Goal: Task Accomplishment & Management: Use online tool/utility

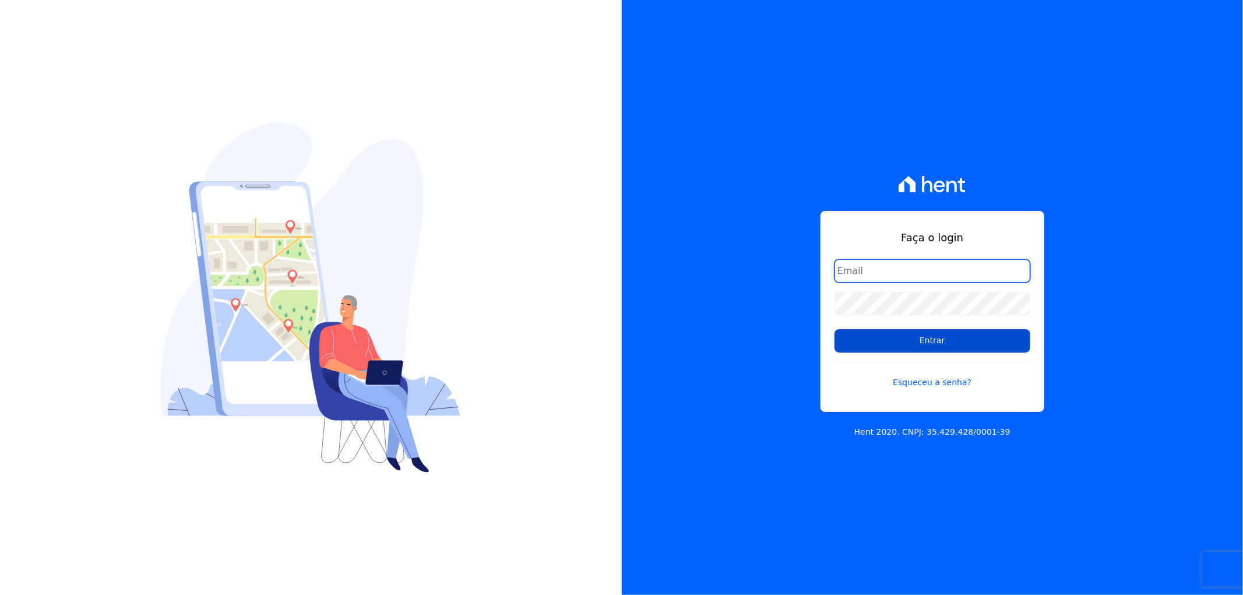
type input "[EMAIL_ADDRESS][DOMAIN_NAME]"
click at [951, 341] on input "Entrar" at bounding box center [933, 340] width 196 height 23
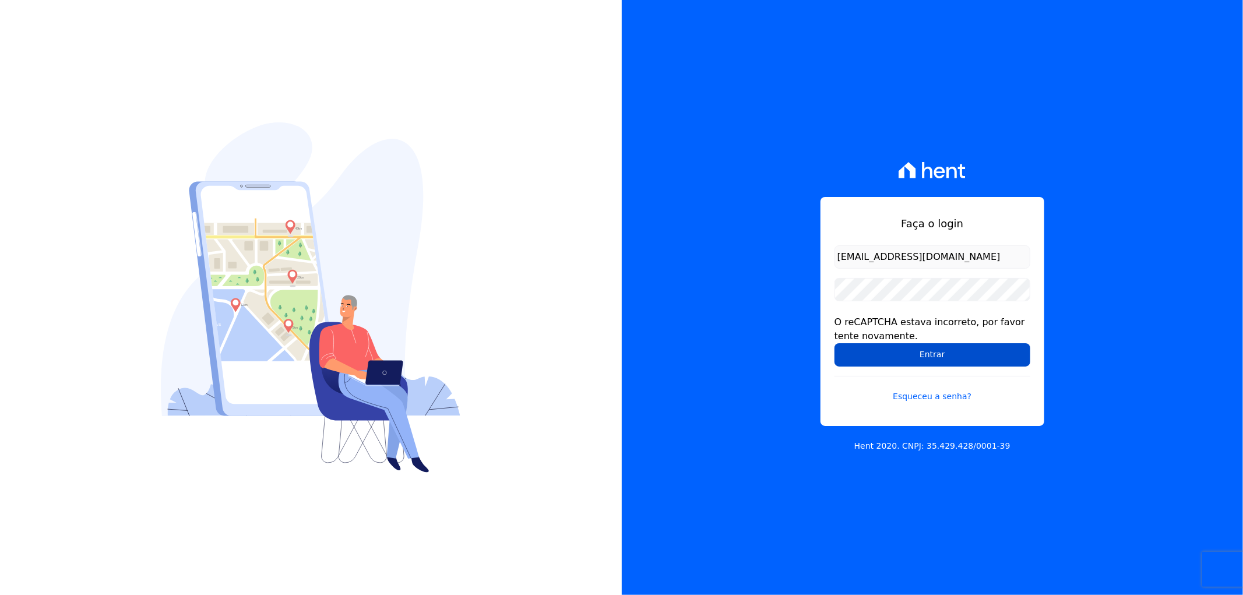
click at [884, 357] on input "Entrar" at bounding box center [933, 354] width 196 height 23
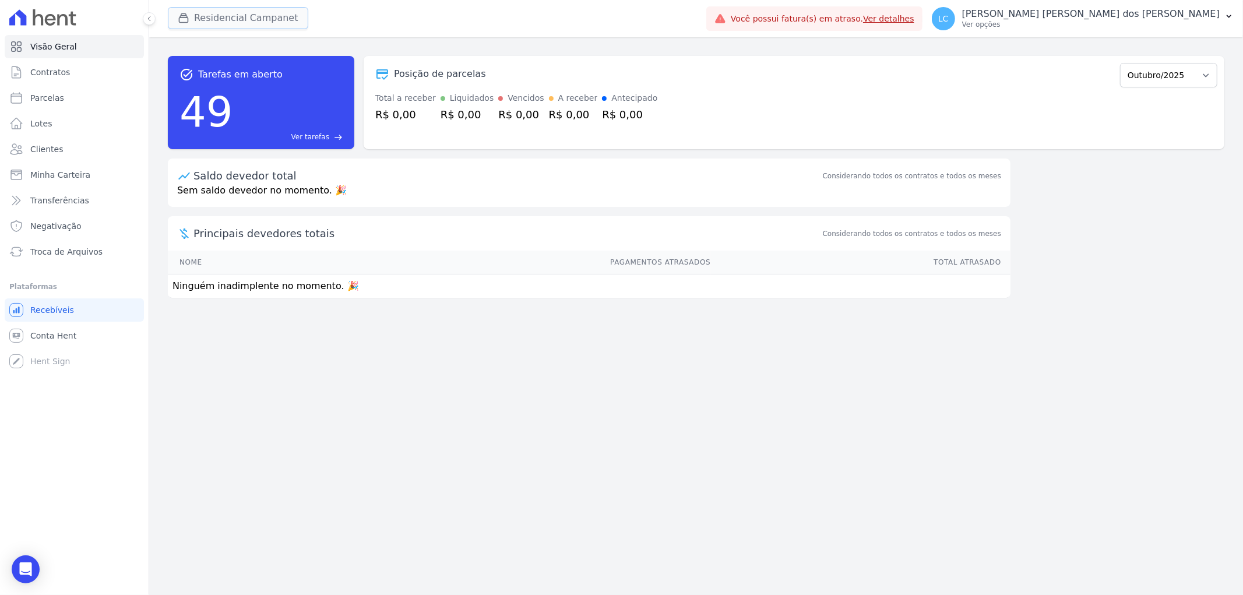
click at [217, 14] on button "Residencial Campanet" at bounding box center [238, 18] width 140 height 22
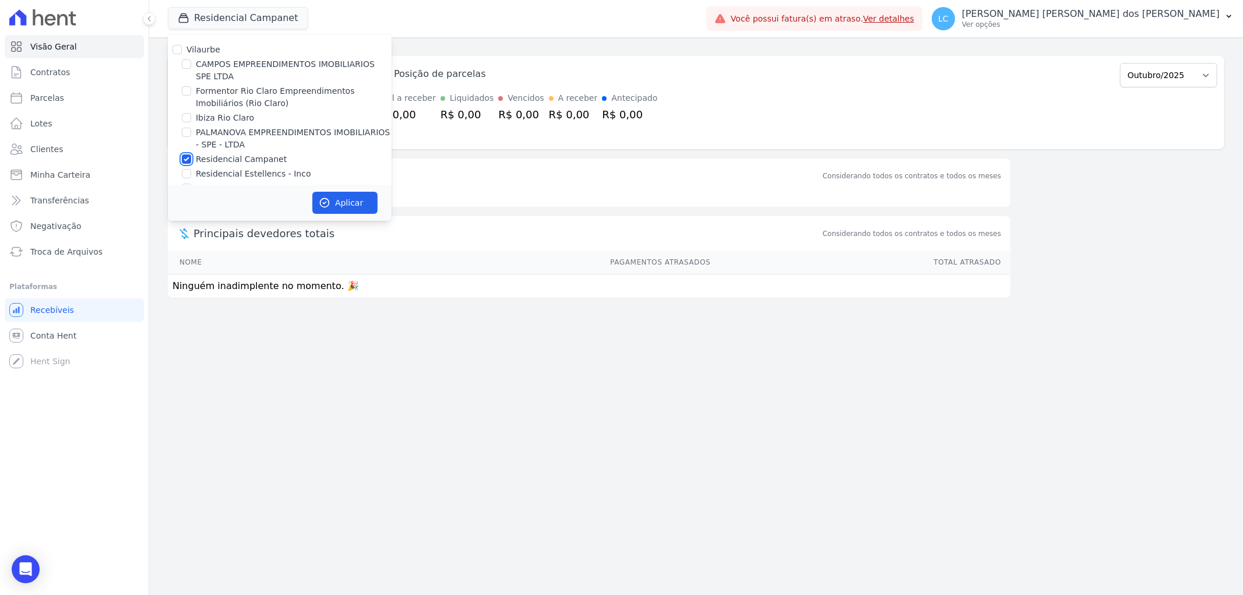
click at [185, 160] on input "Residencial Campanet" at bounding box center [186, 158] width 9 height 9
checkbox input "false"
click at [185, 91] on input "Formentor Rio Claro Empreendimentos Imobiliários (Rio Claro)" at bounding box center [186, 90] width 9 height 9
checkbox input "true"
click at [344, 201] on button "Aplicar" at bounding box center [344, 203] width 65 height 22
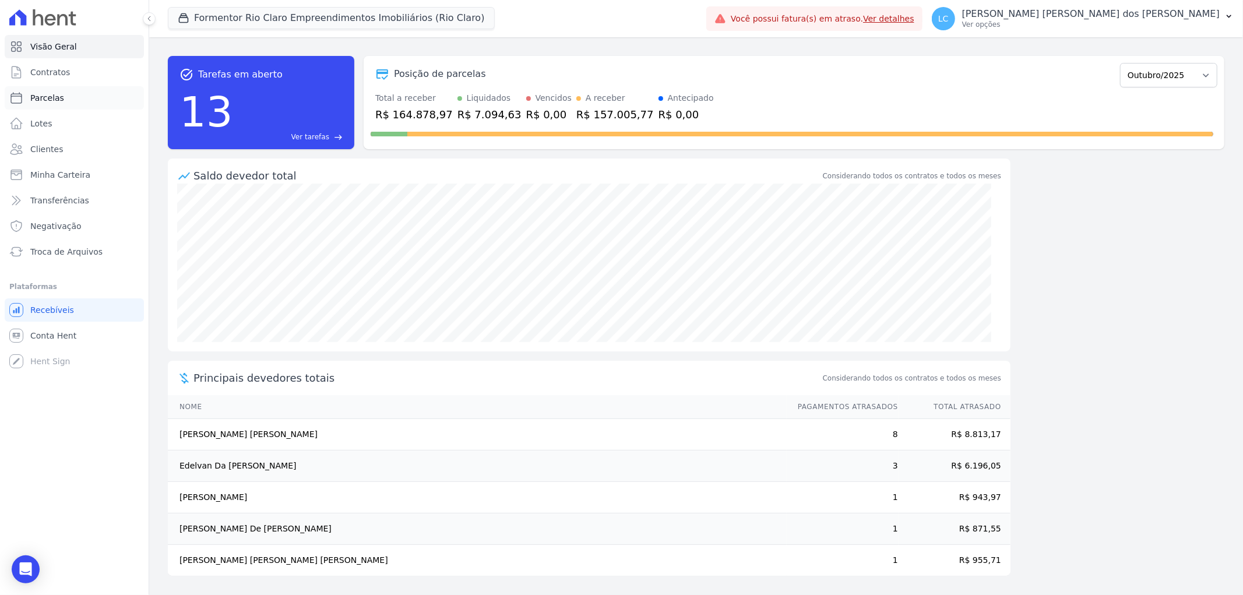
click at [73, 103] on link "Parcelas" at bounding box center [74, 97] width 139 height 23
select select
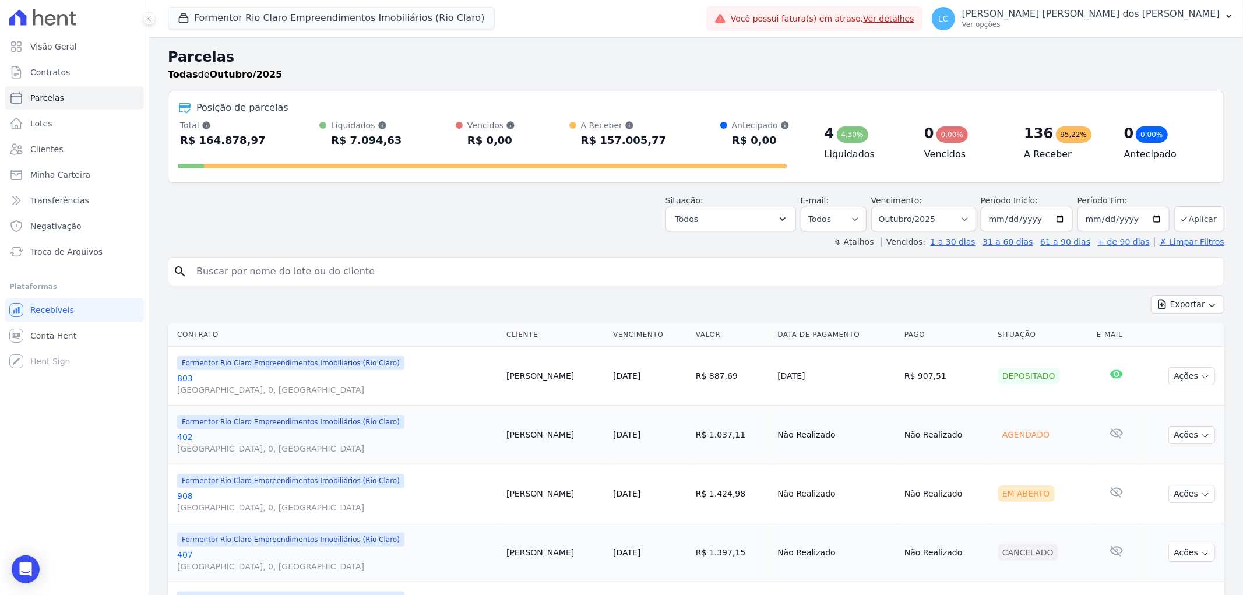
click at [251, 267] on input "search" at bounding box center [704, 271] width 1030 height 23
paste input "[PERSON_NAME] [PERSON_NAME] [PERSON_NAME]"
type input "[PERSON_NAME] [PERSON_NAME] [PERSON_NAME]"
select select
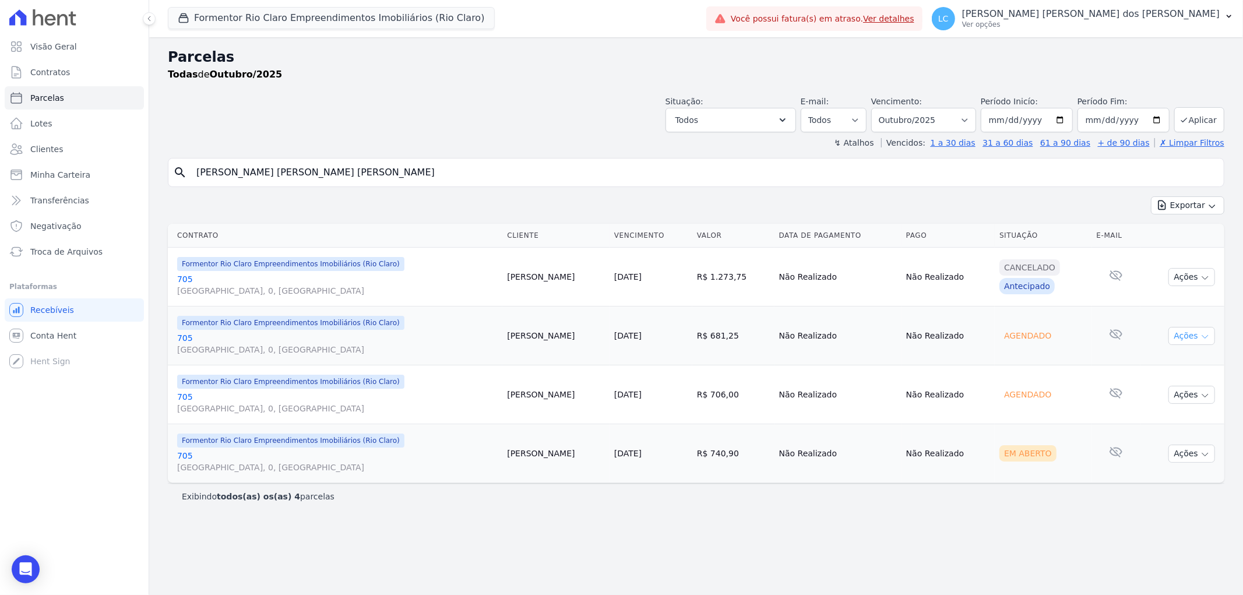
click at [1180, 336] on button "Ações" at bounding box center [1192, 336] width 47 height 18
click at [1181, 405] on td "Ações Ver boleto Não é possível visualizar o boleto de um pagamento agendado [G…" at bounding box center [1183, 394] width 84 height 59
click at [1187, 393] on button "Ações" at bounding box center [1192, 395] width 47 height 18
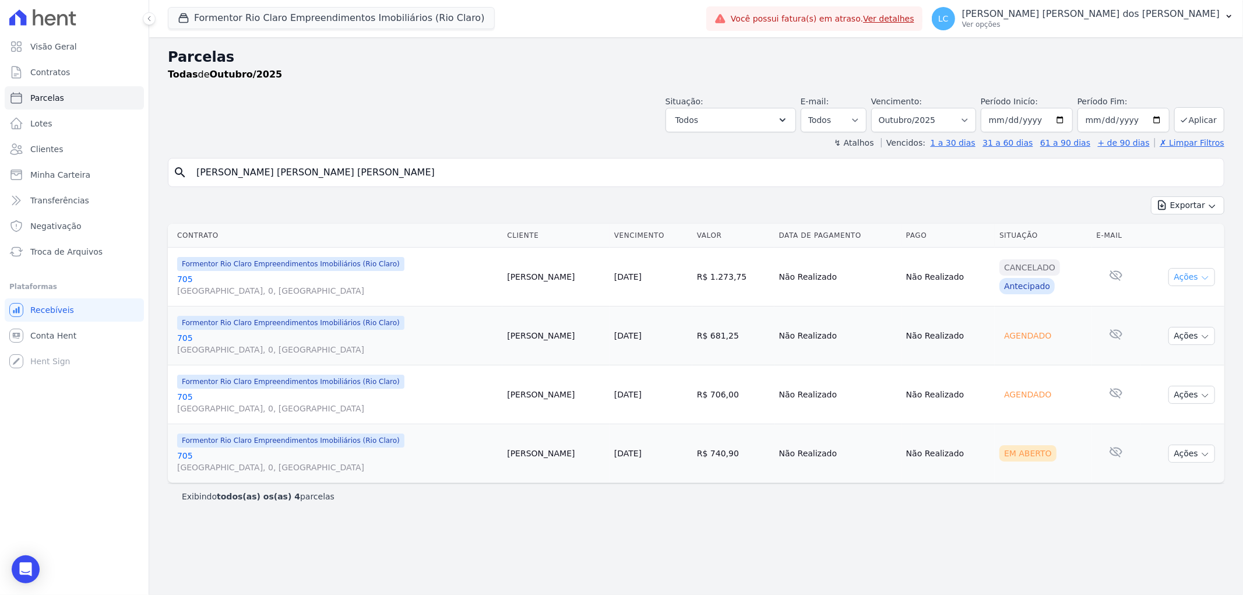
click at [1191, 271] on button "Ações" at bounding box center [1192, 277] width 47 height 18
click at [1187, 453] on button "Ações" at bounding box center [1192, 454] width 47 height 18
click at [1174, 481] on link "Ver boleto" at bounding box center [1187, 481] width 112 height 22
click at [64, 69] on span "Contratos" at bounding box center [50, 72] width 40 height 12
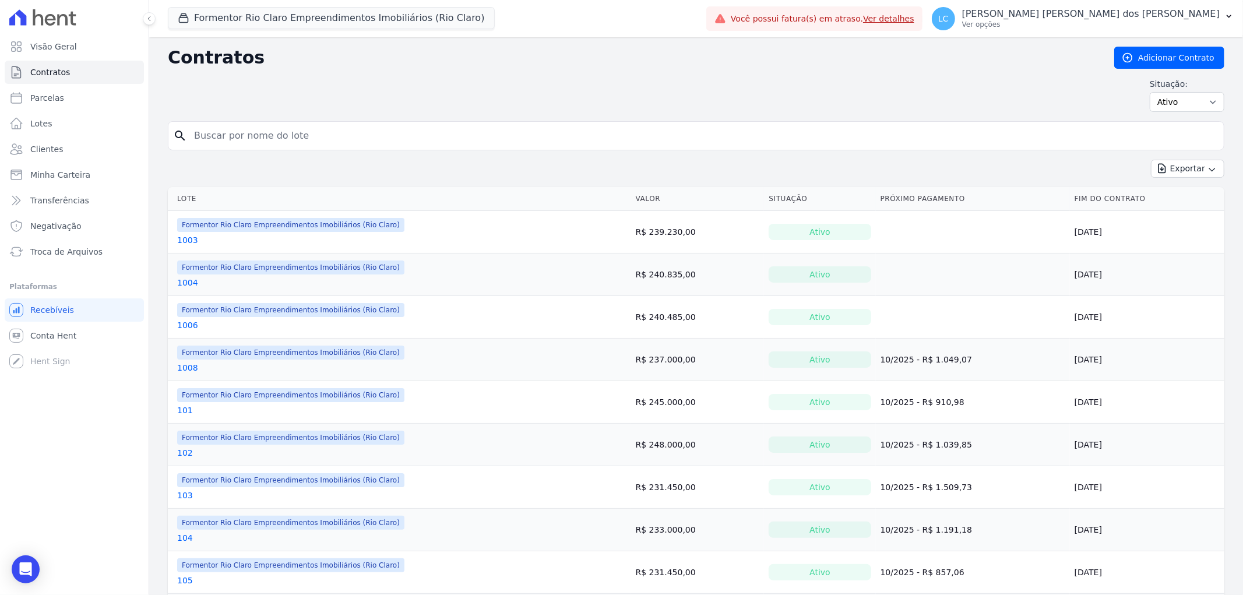
click at [217, 5] on div "Formentor Rio Claro Empreendimentos Imobiliários (Rio Claro) [GEOGRAPHIC_DATA] …" at bounding box center [435, 18] width 534 height 38
click at [208, 20] on button "Formentor Rio Claro Empreendimentos Imobiliários (Rio Claro)" at bounding box center [331, 18] width 327 height 22
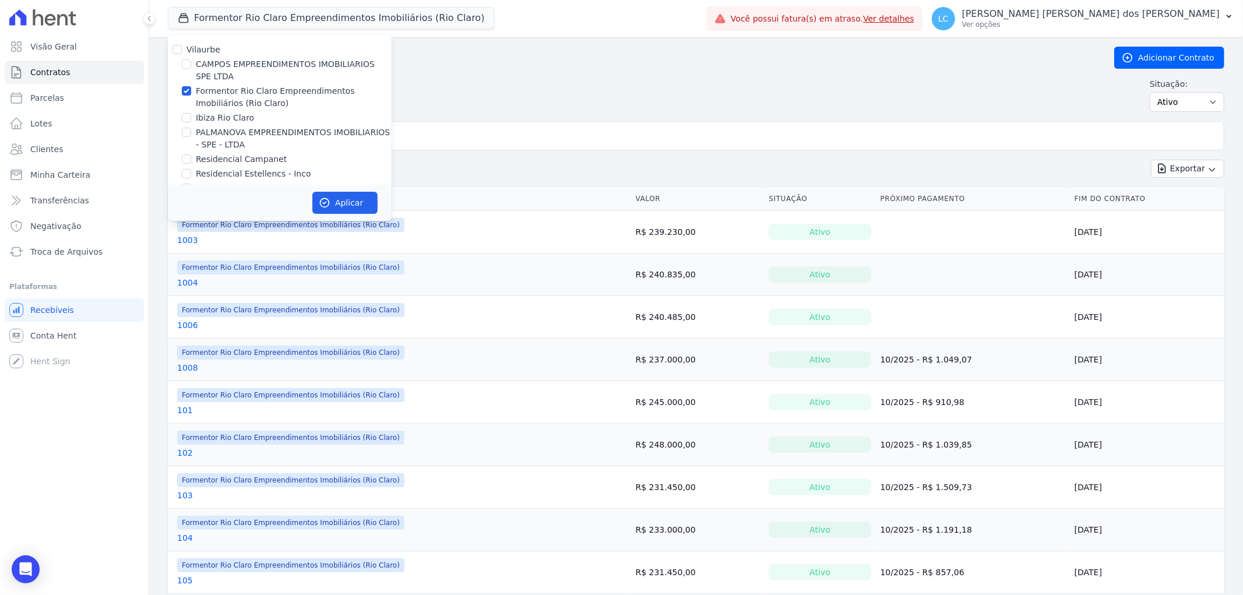
click at [188, 83] on div "Vilaurbe CAMPOS EMPREENDIMENTOS IMOBILIARIOS SPE LTDA Formentor Rio Claro Empre…" at bounding box center [280, 119] width 224 height 170
click at [182, 86] on input "Formentor Rio Claro Empreendimentos Imobiliários (Rio Claro)" at bounding box center [186, 90] width 9 height 9
checkbox input "false"
click at [188, 61] on input "CAMPOS EMPREENDIMENTOS IMOBILIARIOS SPE LTDA" at bounding box center [186, 63] width 9 height 9
checkbox input "true"
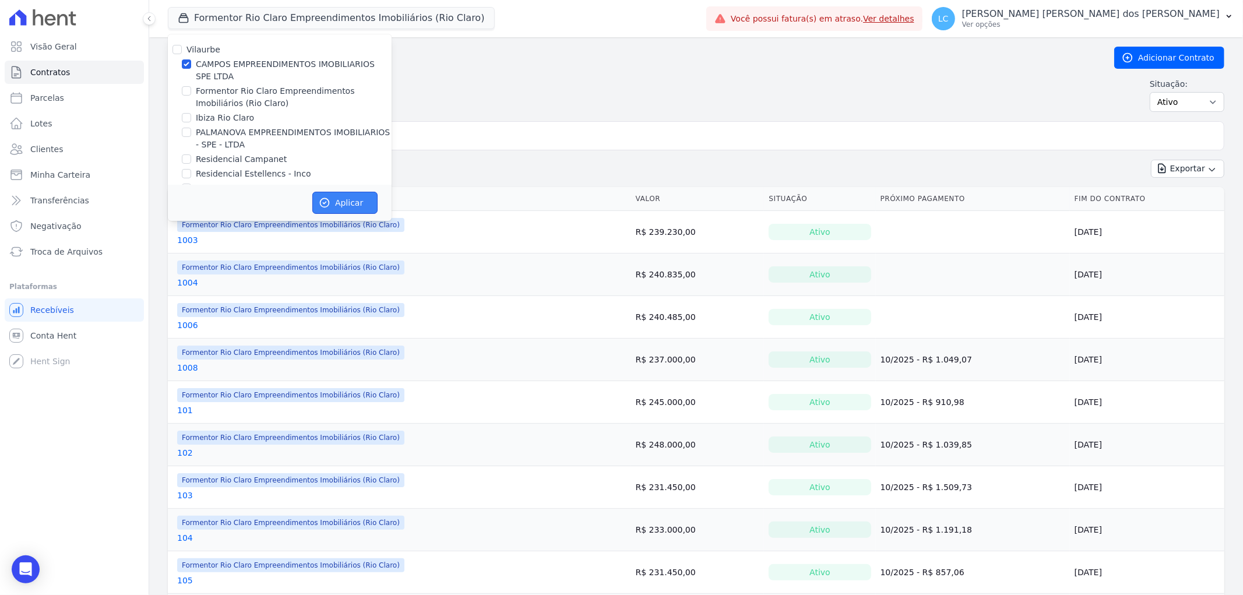
click at [340, 198] on button "Aplicar" at bounding box center [344, 203] width 65 height 22
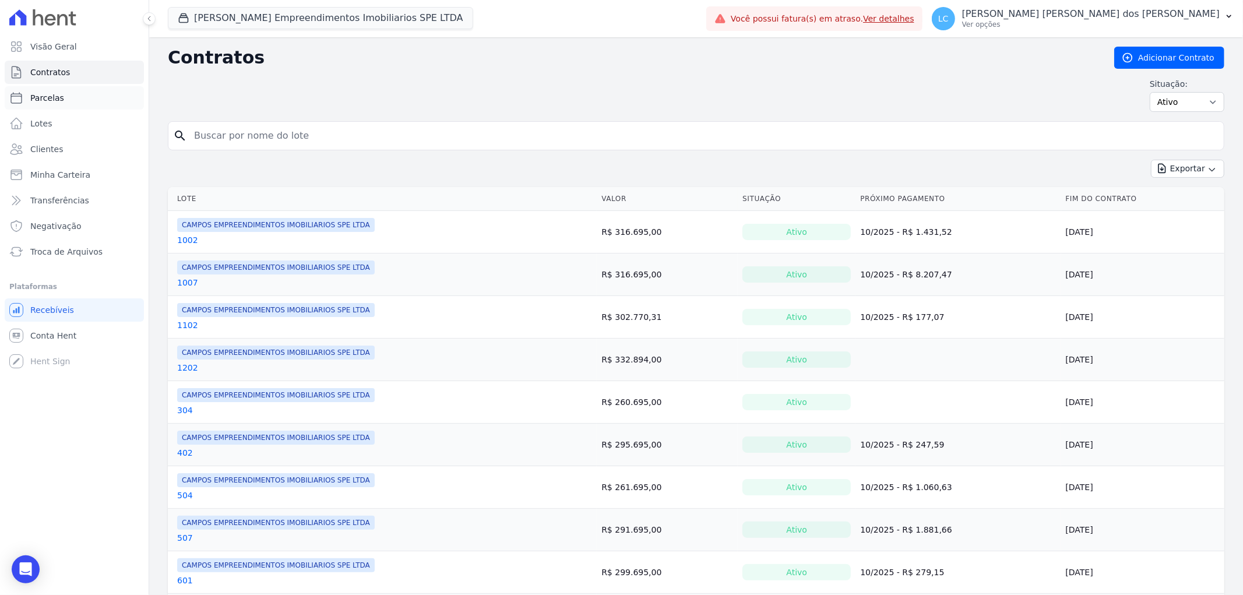
click at [60, 96] on link "Parcelas" at bounding box center [74, 97] width 139 height 23
select select
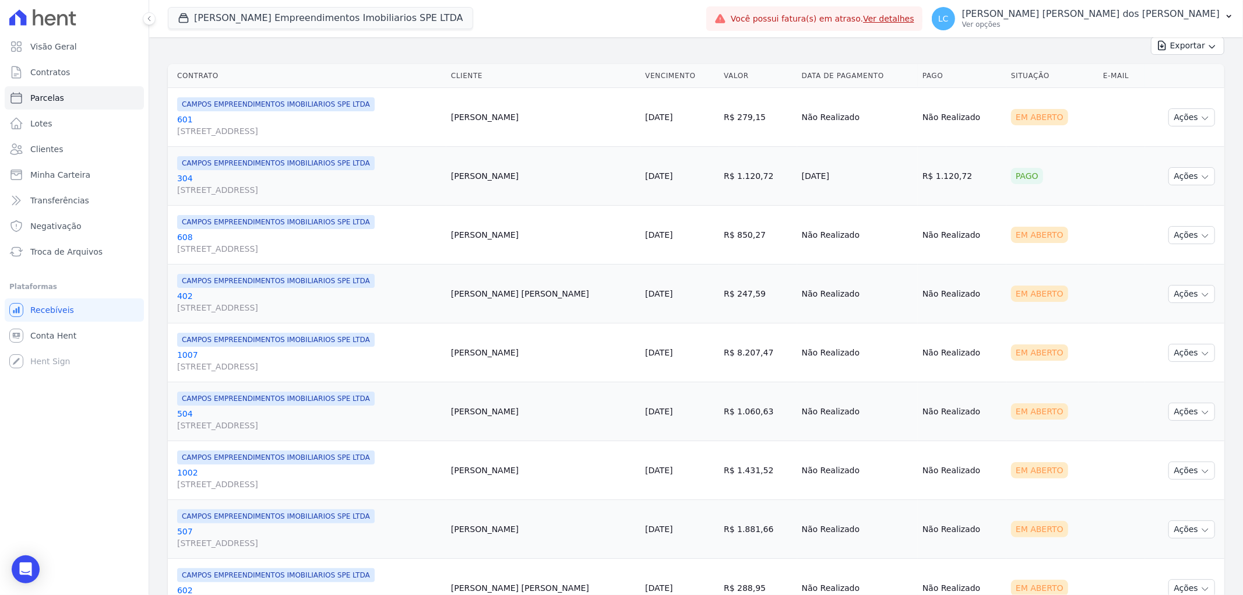
scroll to position [323, 0]
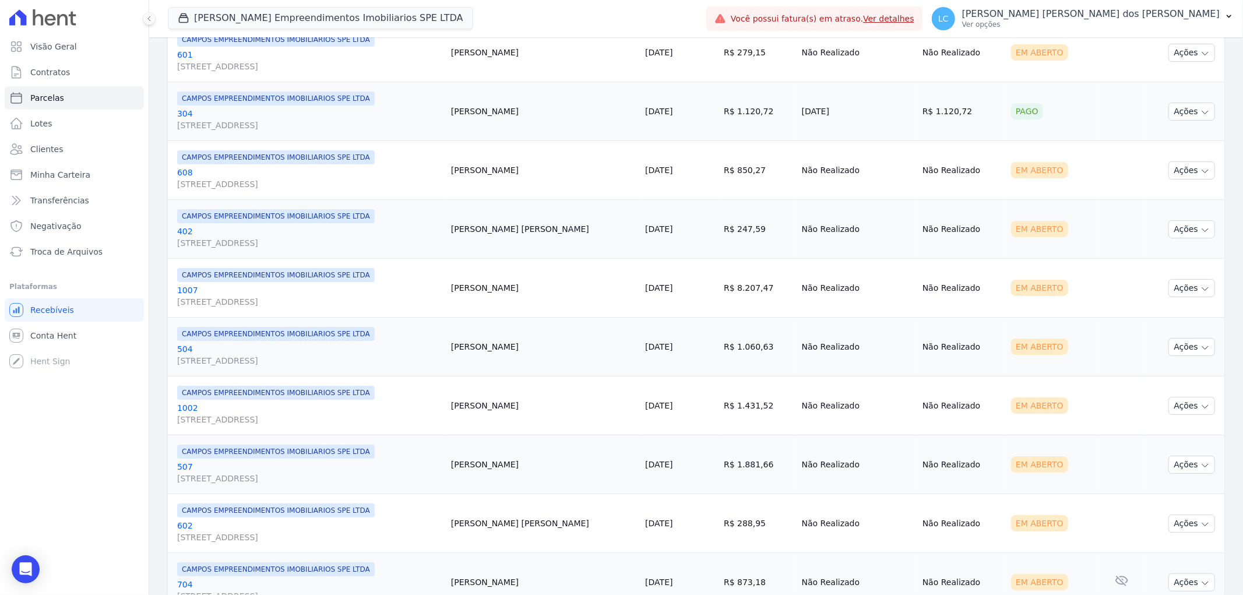
click at [1186, 450] on td "Ações Ver boleto [GEOGRAPHIC_DATA] Antecipação não disponível Enviar whatsapp É…" at bounding box center [1184, 464] width 79 height 59
click at [1187, 469] on button "Ações" at bounding box center [1192, 465] width 47 height 18
click at [1169, 499] on link "Ver boleto" at bounding box center [1187, 492] width 112 height 22
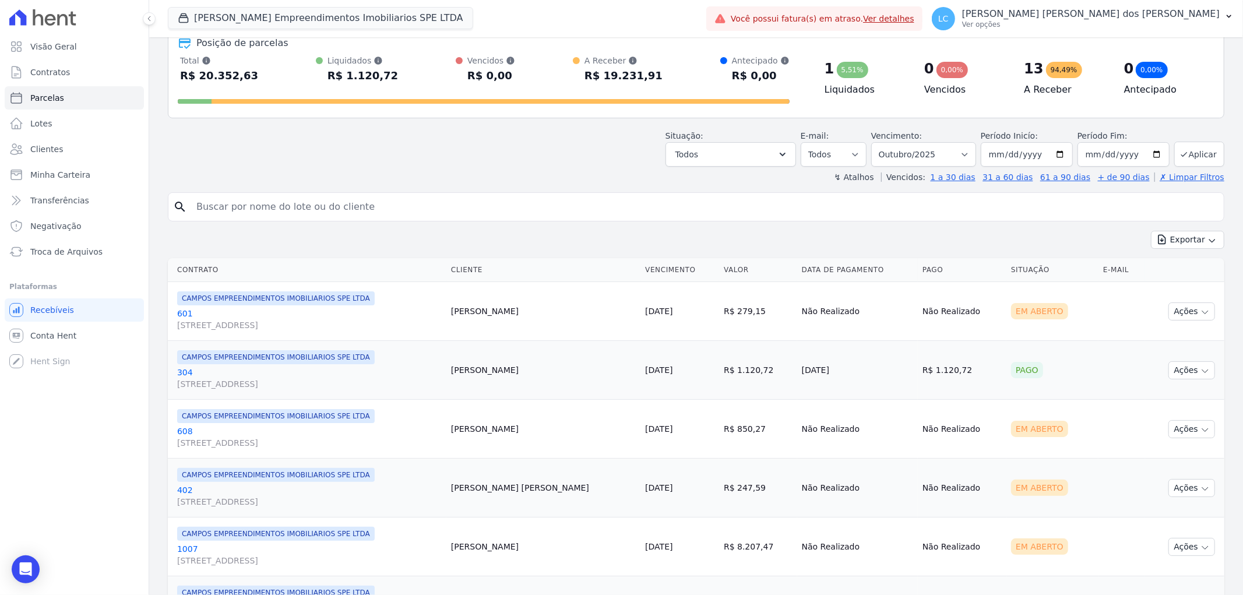
scroll to position [0, 0]
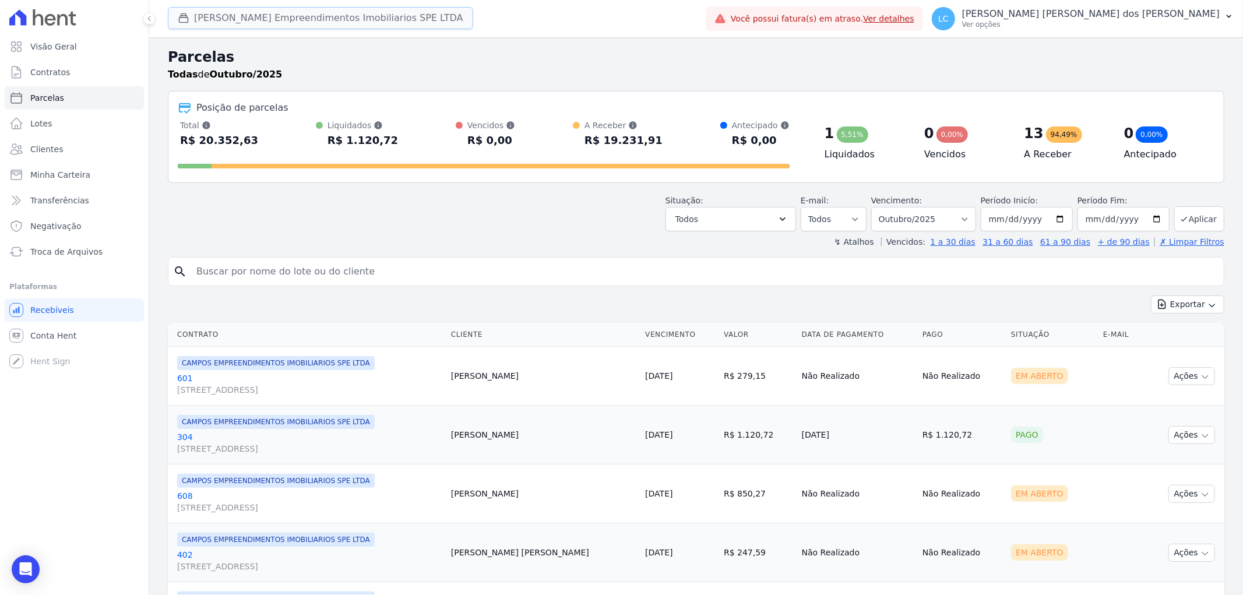
click at [249, 20] on button "[PERSON_NAME] Empreendimentos Imobiliarios SPE LTDA" at bounding box center [320, 18] width 305 height 22
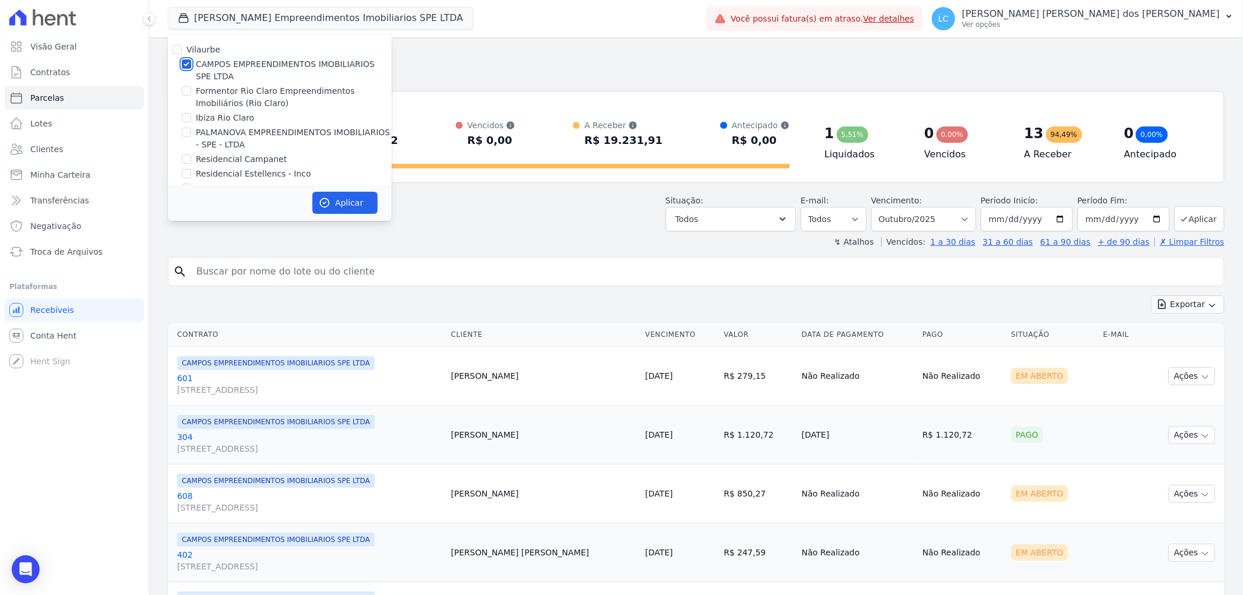
click at [184, 65] on input "CAMPOS EMPREENDIMENTOS IMOBILIARIOS SPE LTDA" at bounding box center [186, 63] width 9 height 9
checkbox input "false"
click at [188, 133] on input "PALMANOVA EMPREENDIMENTOS IMOBILIARIOS - SPE - LTDA" at bounding box center [186, 132] width 9 height 9
checkbox input "true"
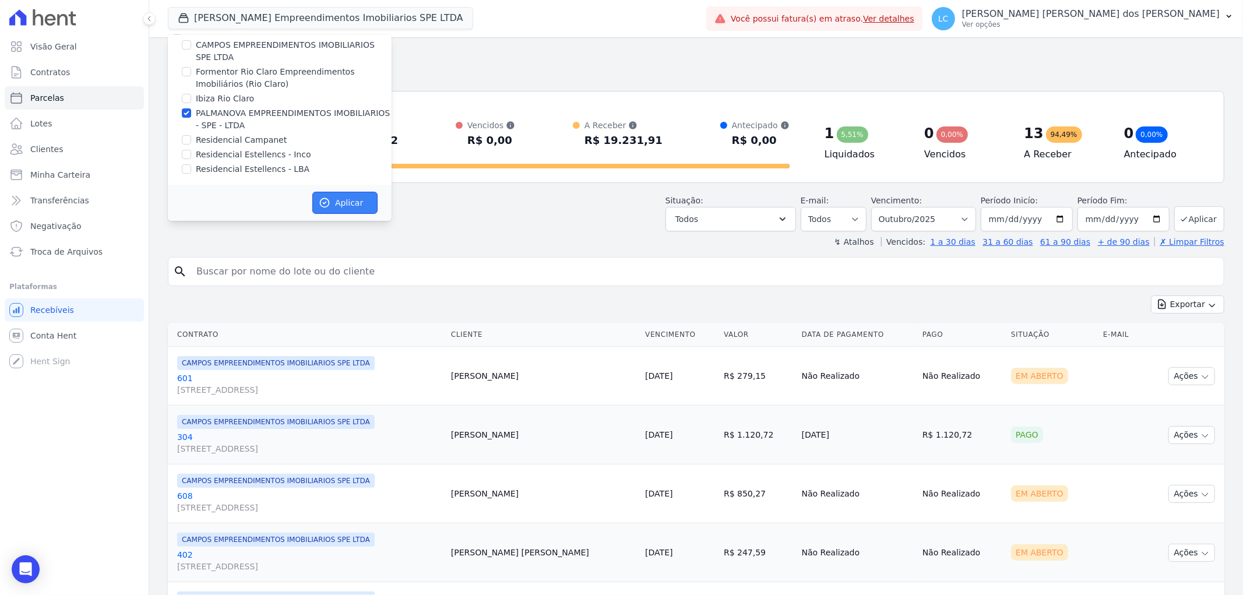
click at [358, 198] on button "Aplicar" at bounding box center [344, 203] width 65 height 22
select select
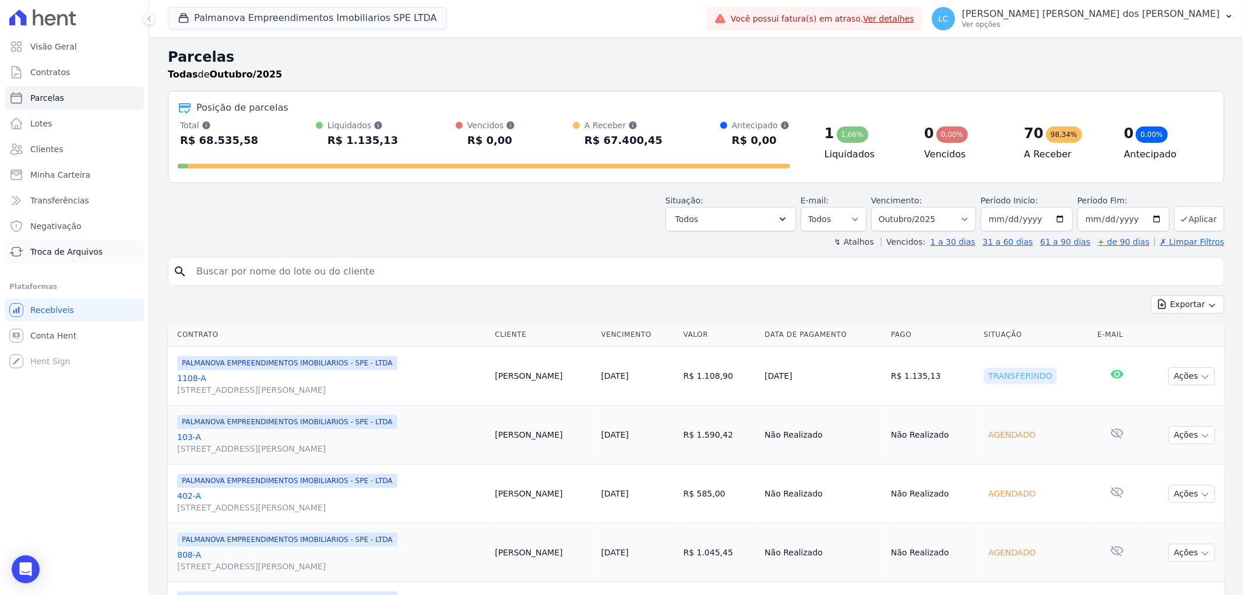
click at [55, 251] on span "Troca de Arquivos" at bounding box center [66, 252] width 72 height 12
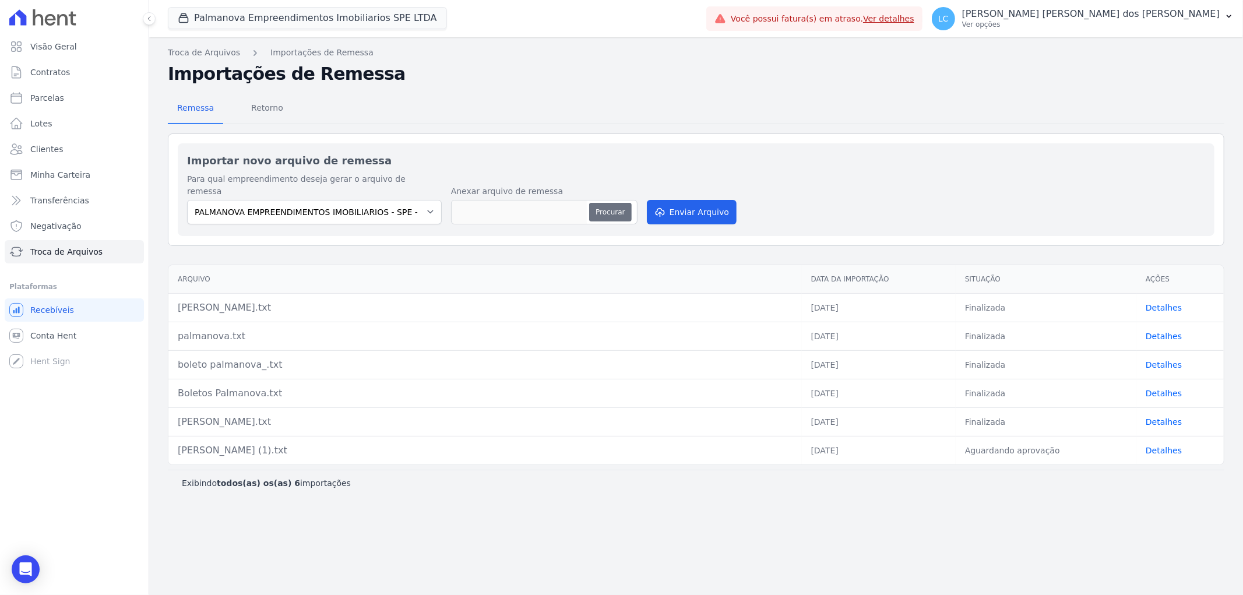
click at [614, 203] on button "Procurar" at bounding box center [610, 212] width 42 height 19
type input "palmanova - hent.txt"
click at [688, 200] on button "Enviar Arquivo" at bounding box center [692, 212] width 90 height 24
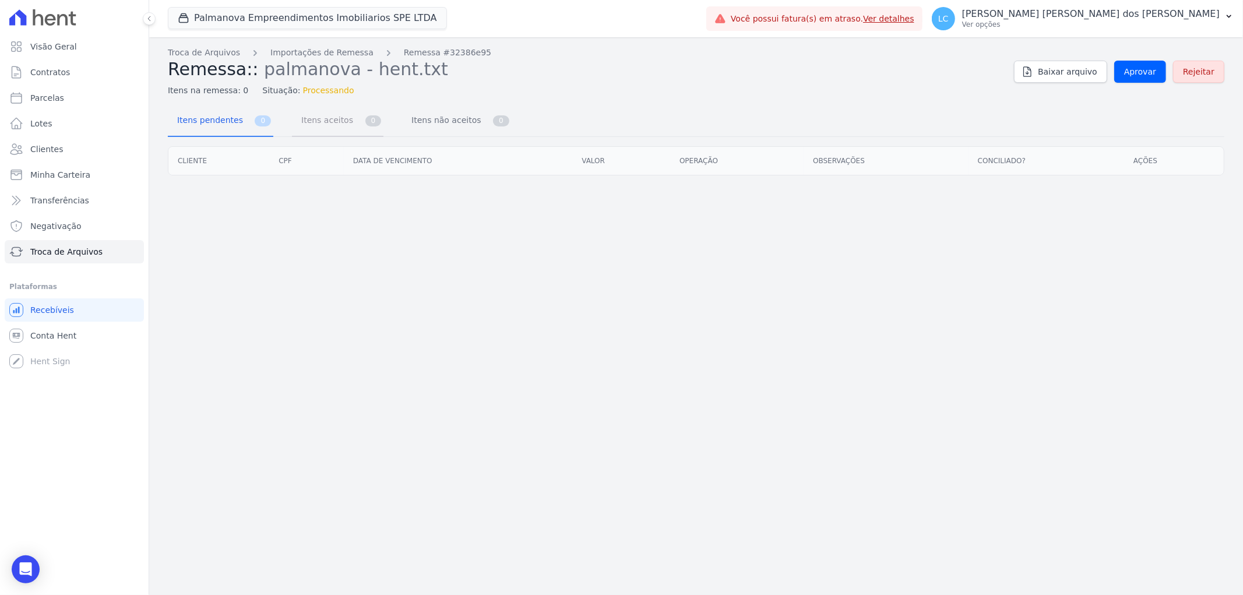
click at [340, 129] on span "Itens aceitos" at bounding box center [324, 119] width 61 height 23
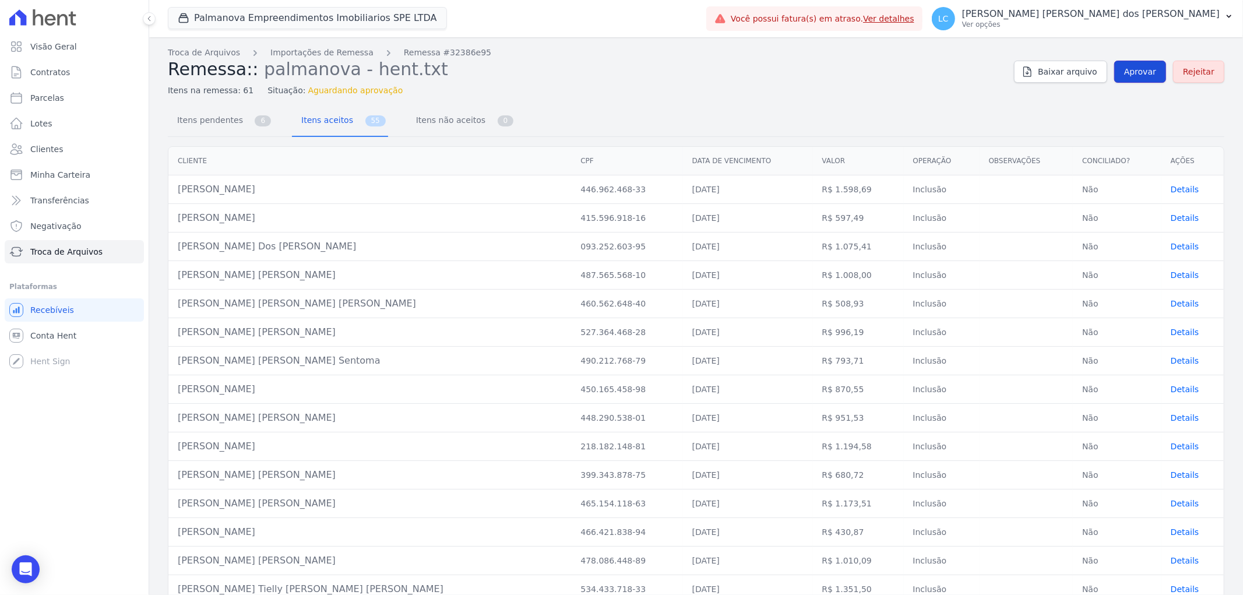
click at [1134, 69] on span "Aprovar" at bounding box center [1140, 72] width 32 height 12
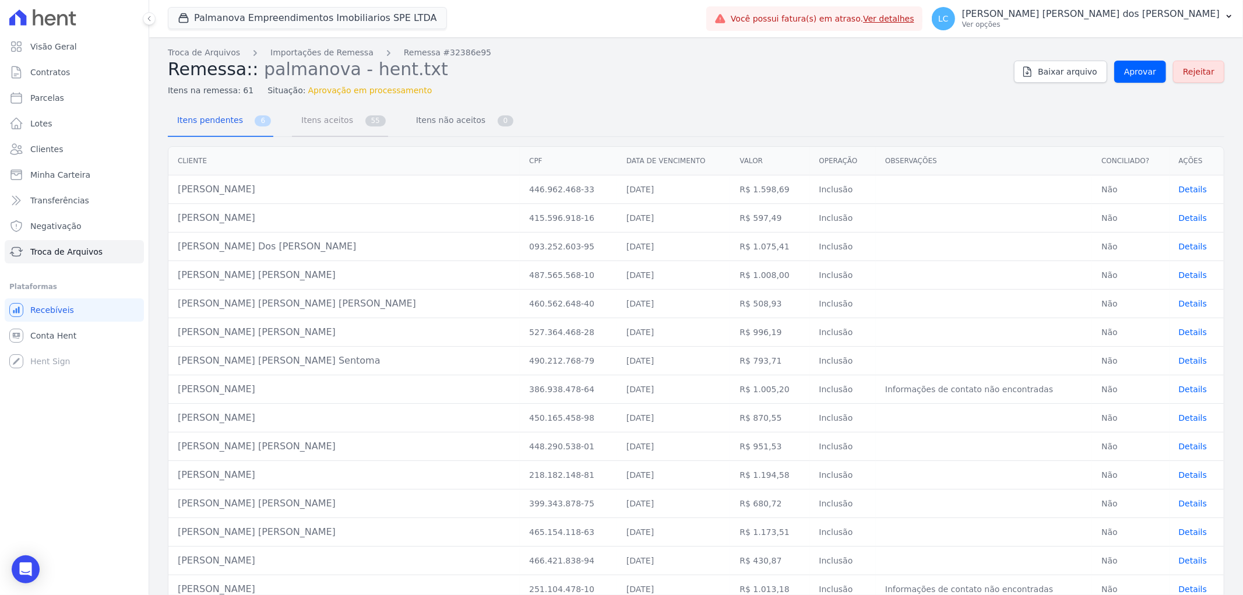
click at [306, 117] on span "Itens aceitos" at bounding box center [324, 119] width 61 height 23
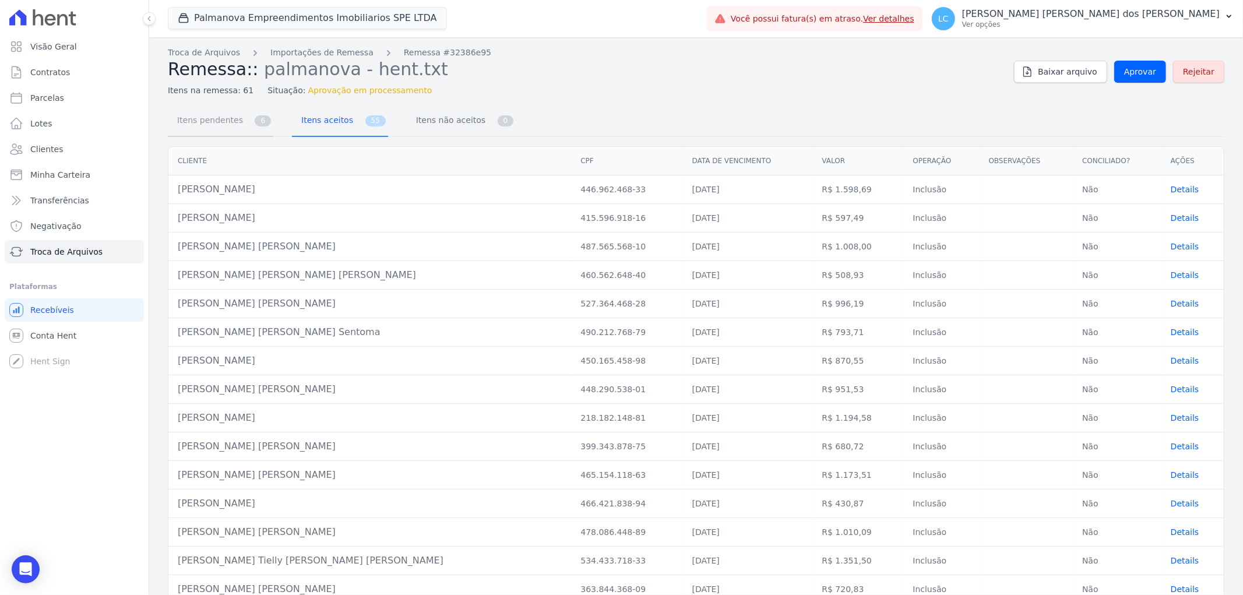
click at [230, 123] on span "Itens pendentes" at bounding box center [207, 119] width 75 height 23
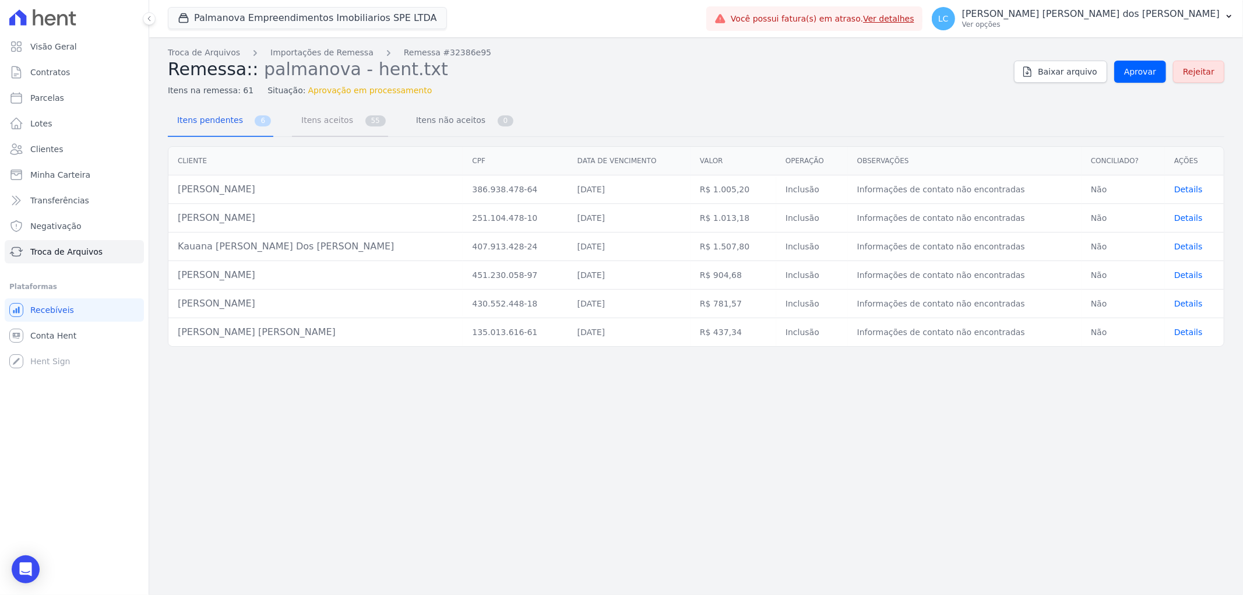
click at [335, 118] on span "Itens aceitos" at bounding box center [324, 119] width 61 height 23
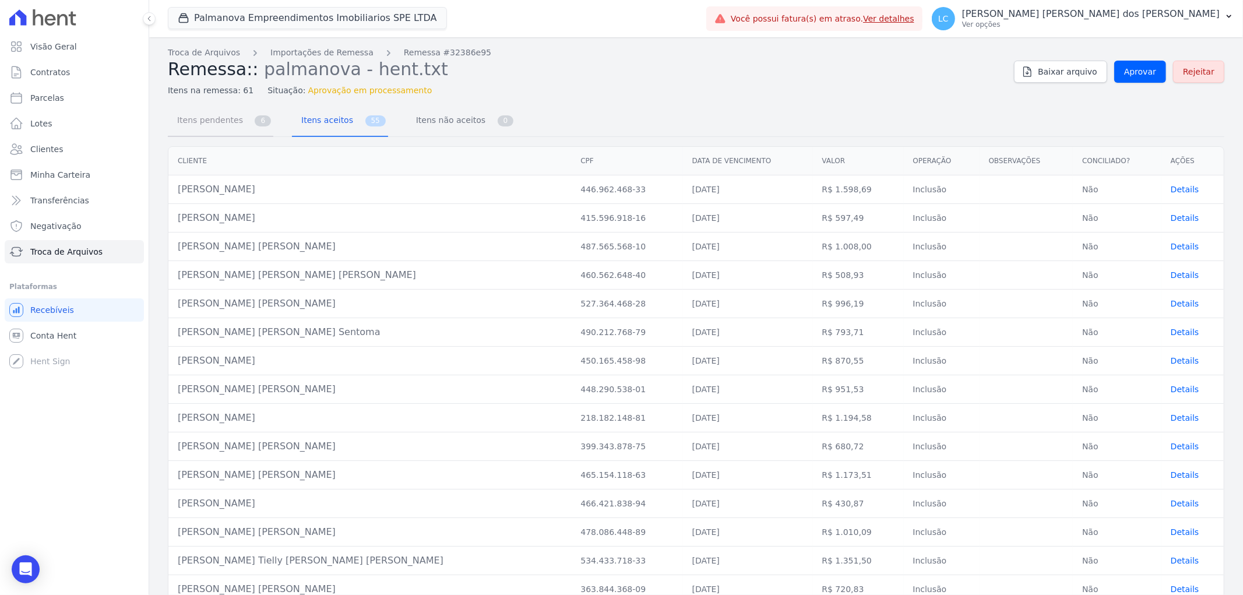
click at [202, 119] on span "Itens pendentes" at bounding box center [207, 119] width 75 height 23
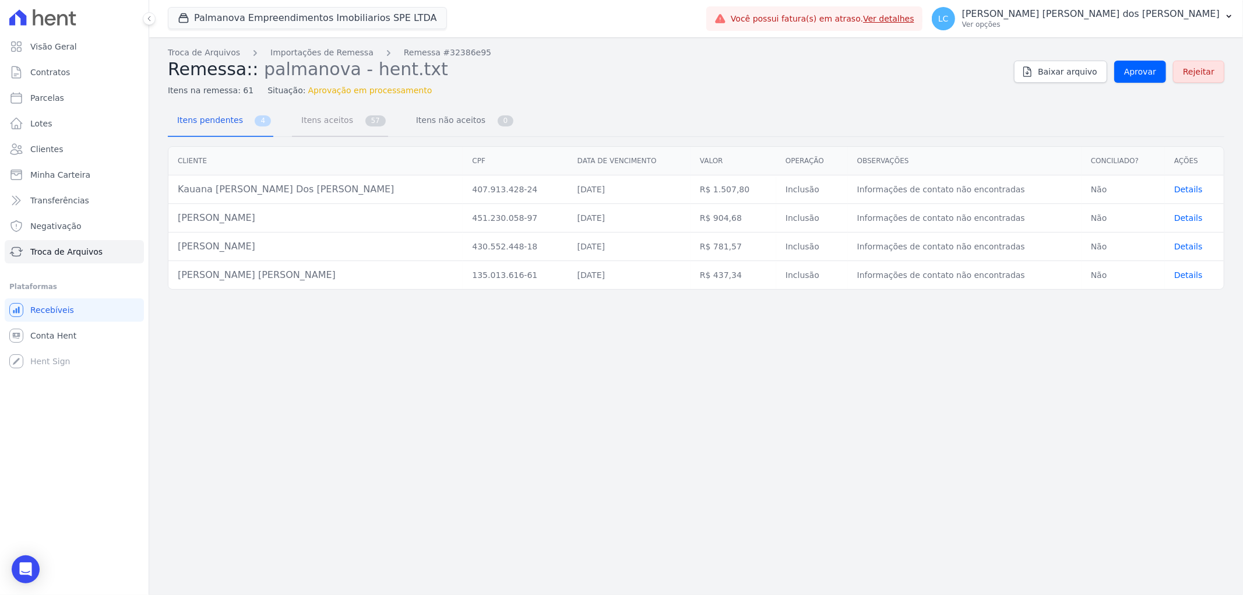
click at [324, 125] on span "Itens aceitos" at bounding box center [324, 119] width 61 height 23
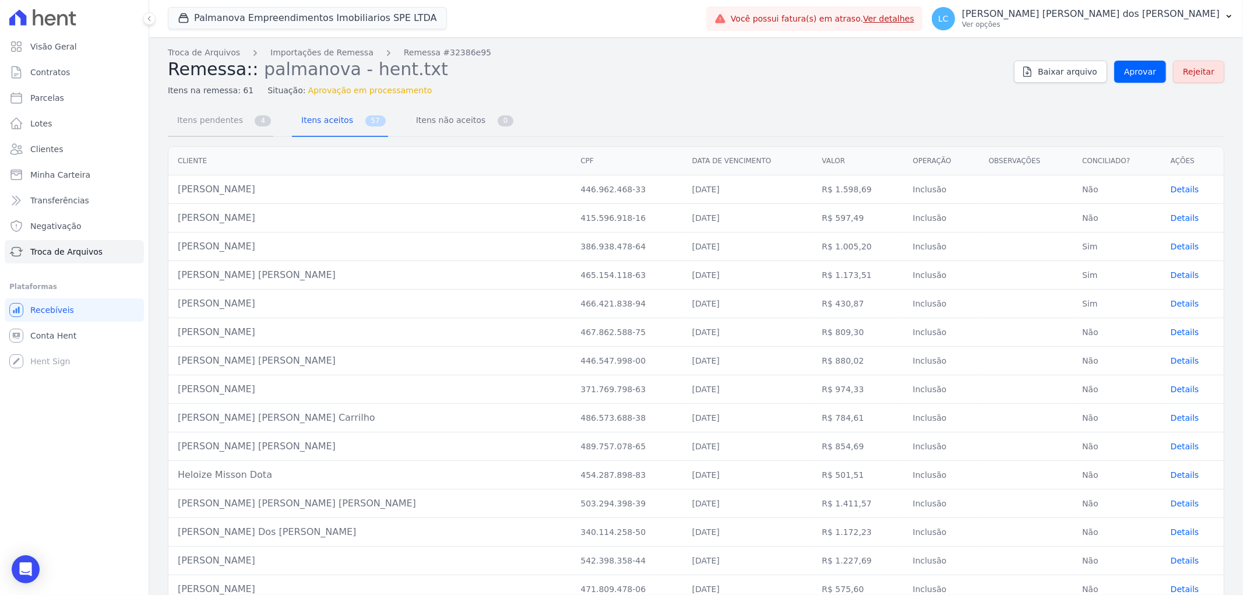
click at [230, 118] on span "Itens pendentes" at bounding box center [207, 119] width 75 height 23
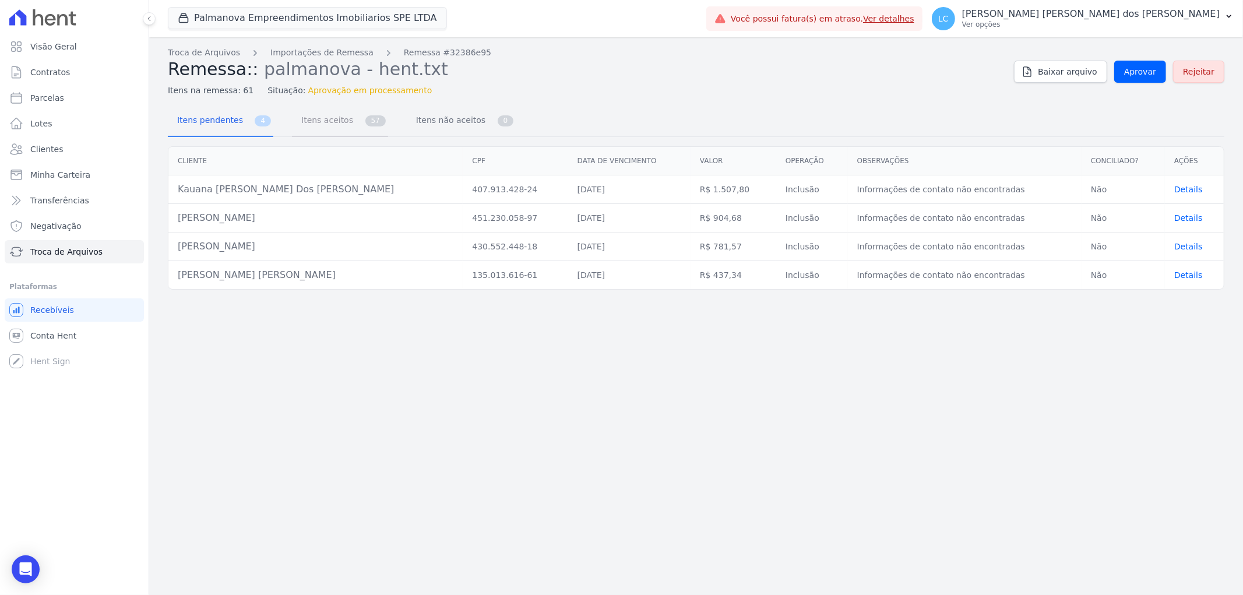
click at [311, 120] on span "Itens aceitos" at bounding box center [324, 119] width 61 height 23
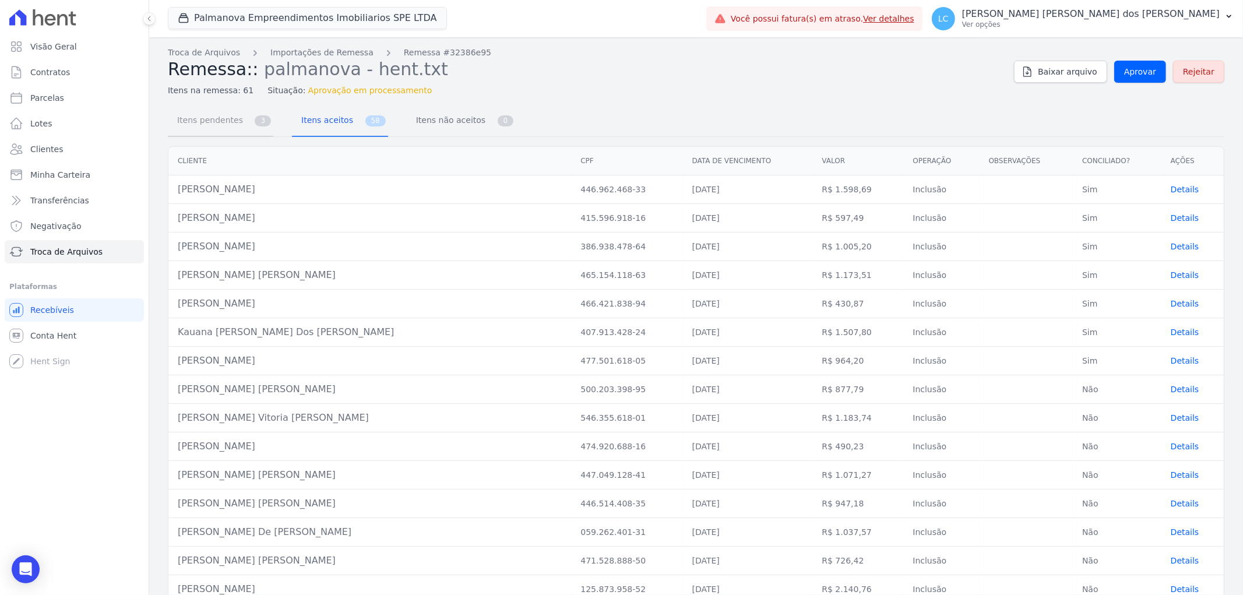
click at [220, 121] on span "Itens pendentes" at bounding box center [207, 119] width 75 height 23
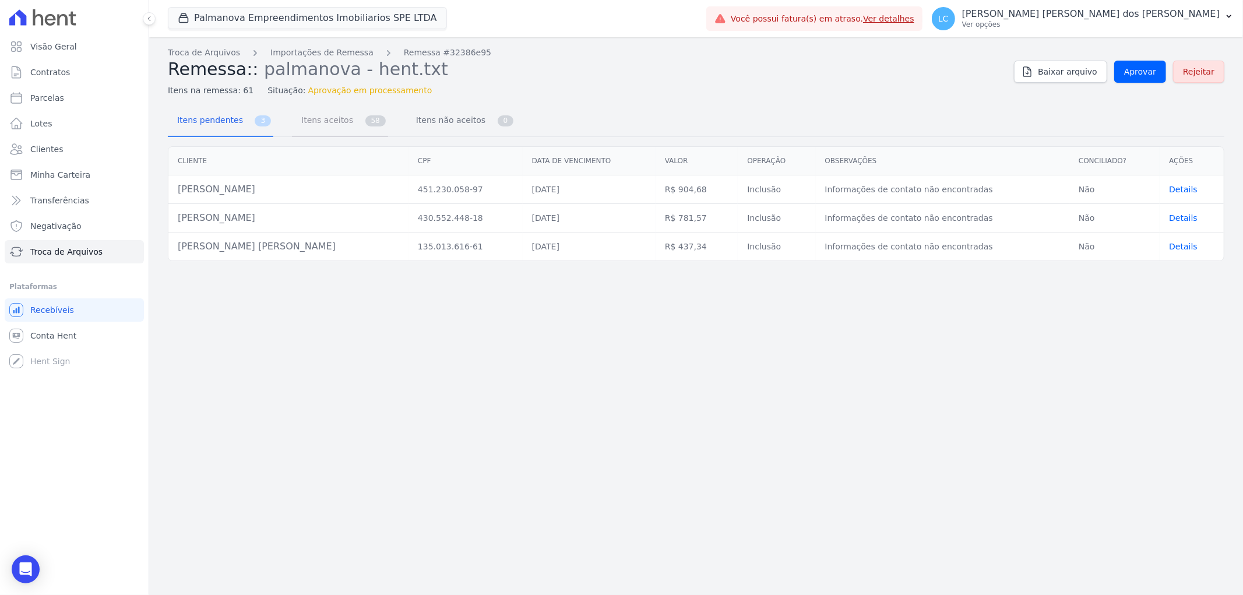
click at [296, 126] on span "Itens aceitos" at bounding box center [324, 119] width 61 height 23
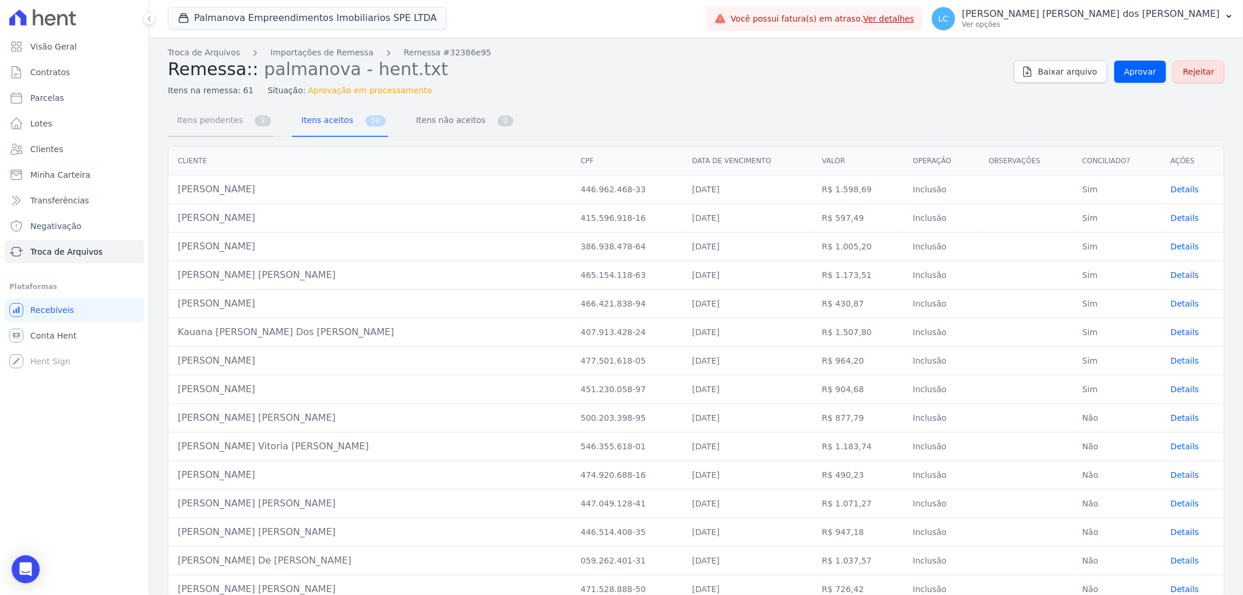
click at [211, 119] on span "Itens pendentes" at bounding box center [207, 119] width 75 height 23
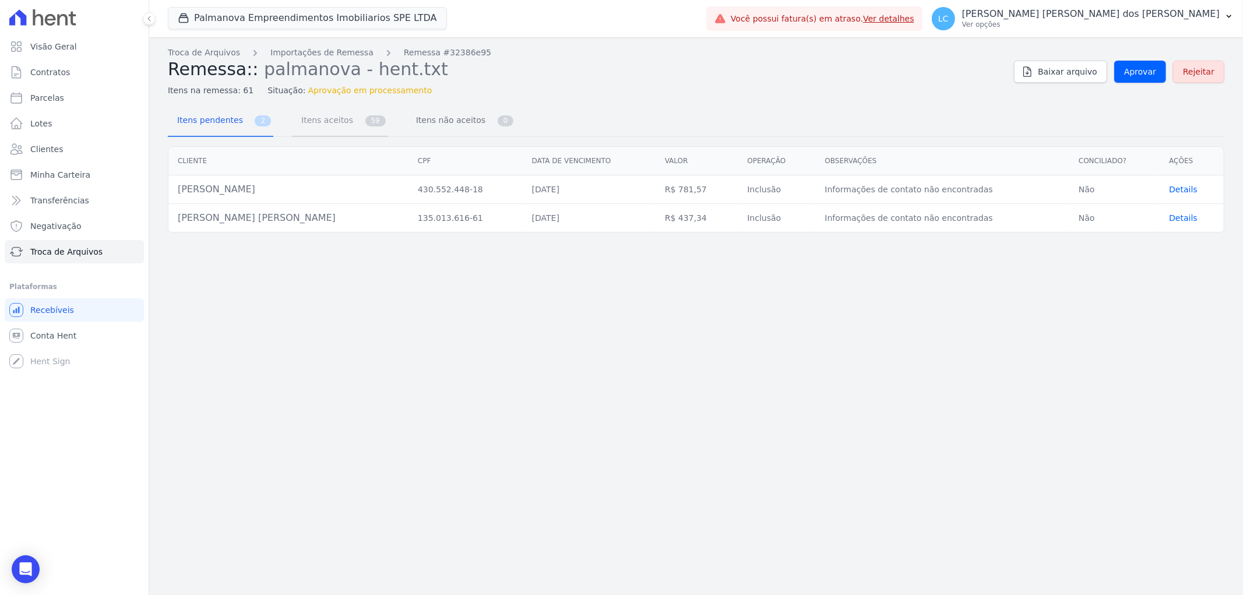
click at [298, 117] on span "Itens aceitos" at bounding box center [324, 119] width 61 height 23
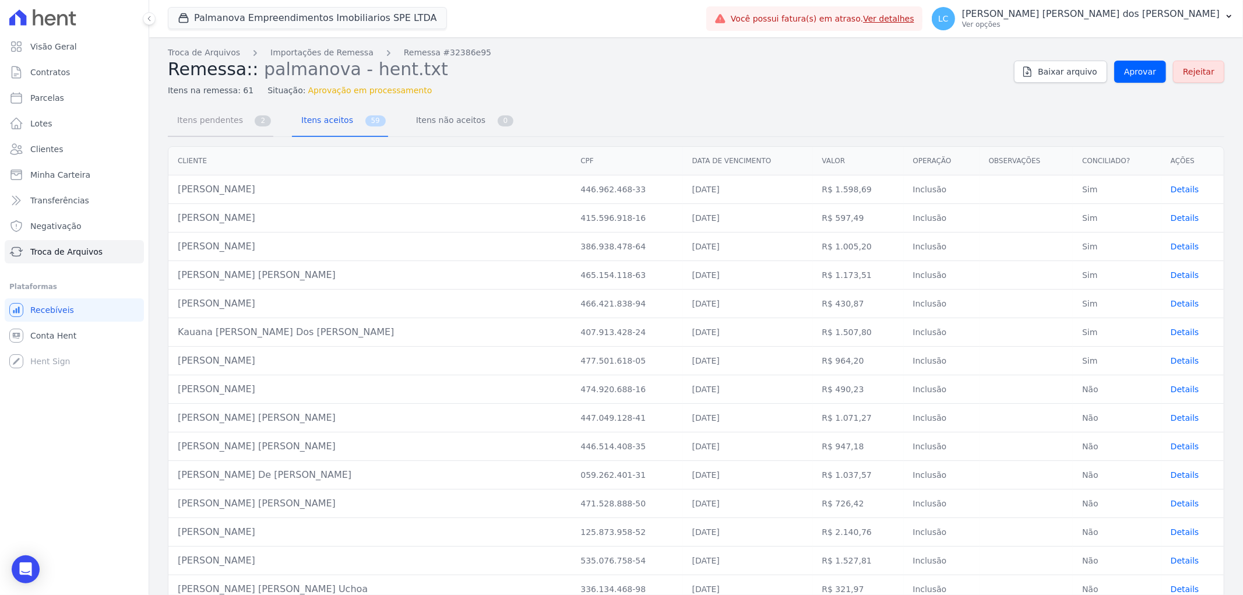
click at [223, 119] on span "Itens pendentes" at bounding box center [207, 119] width 75 height 23
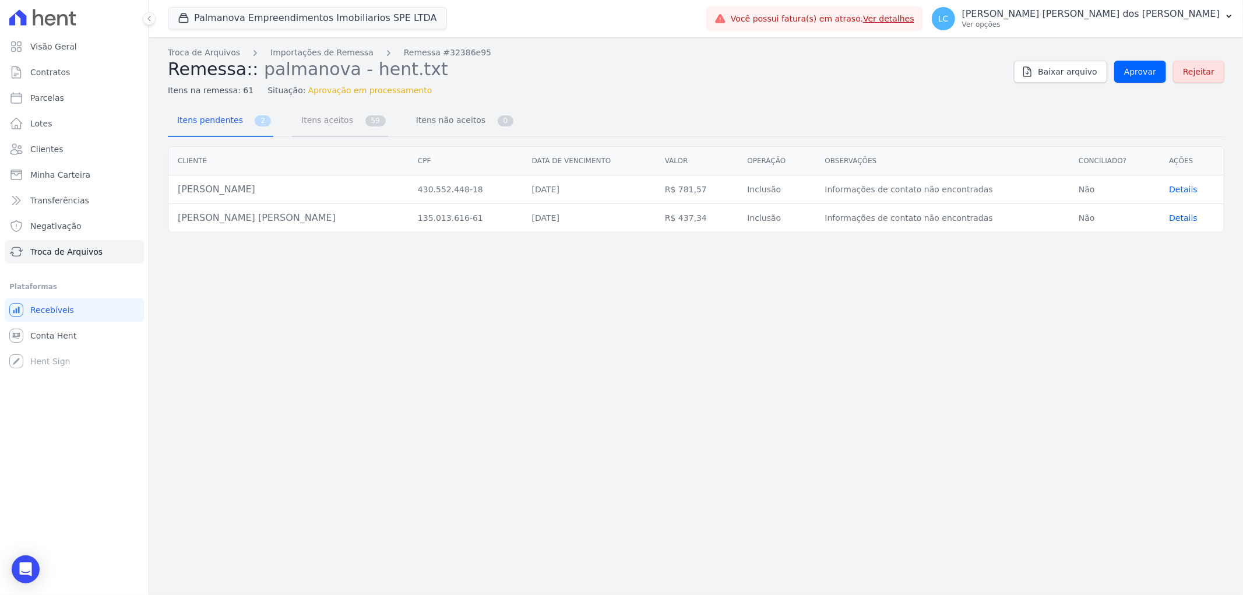
click at [333, 117] on span "Itens aceitos" at bounding box center [324, 119] width 61 height 23
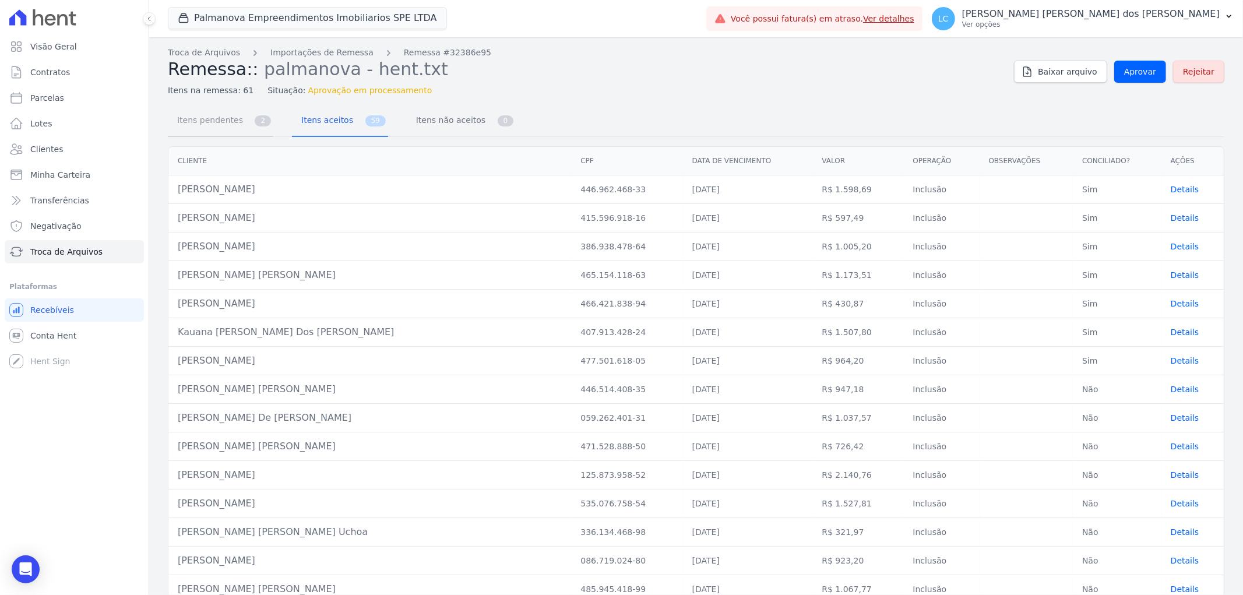
drag, startPoint x: 270, startPoint y: 119, endPoint x: 224, endPoint y: 114, distance: 46.3
click at [224, 114] on span "Itens pendentes" at bounding box center [207, 119] width 75 height 23
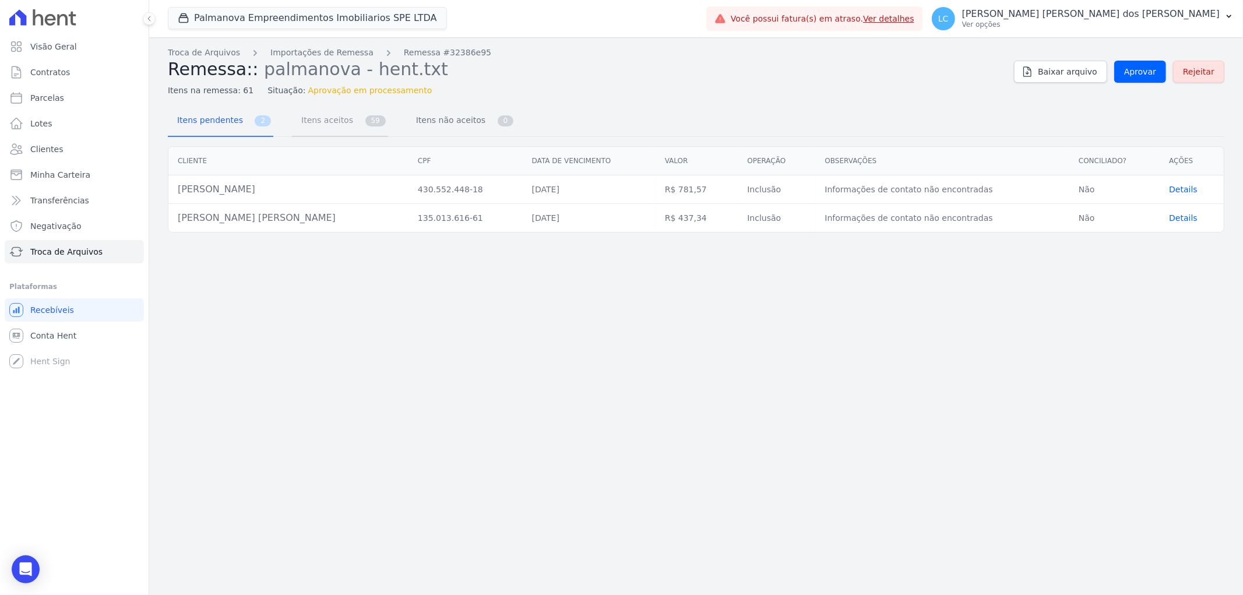
click at [330, 117] on span "Itens aceitos" at bounding box center [324, 119] width 61 height 23
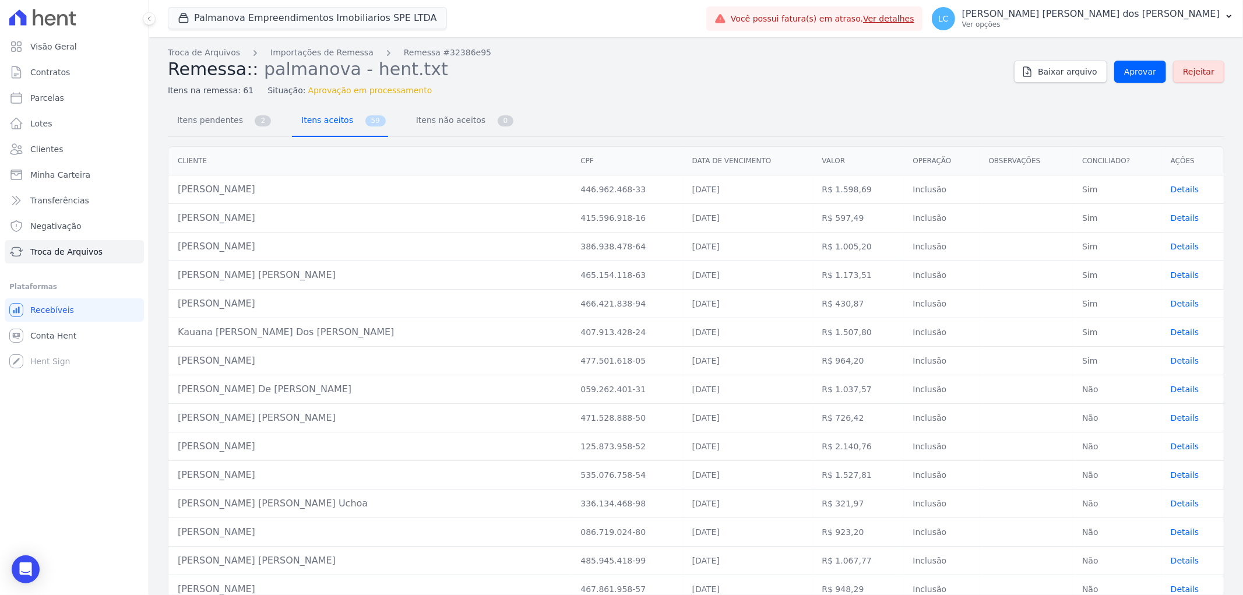
click at [316, 119] on span "Itens aceitos" at bounding box center [324, 119] width 61 height 23
click at [231, 117] on span "Itens pendentes" at bounding box center [207, 119] width 75 height 23
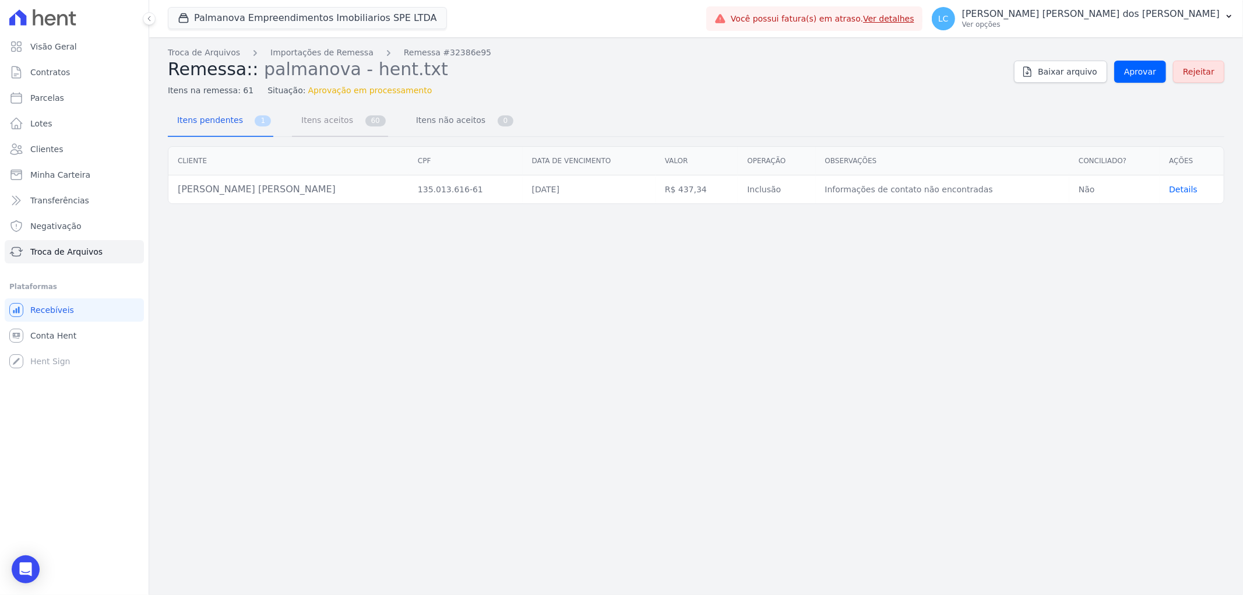
click at [339, 118] on span "Itens aceitos" at bounding box center [324, 119] width 61 height 23
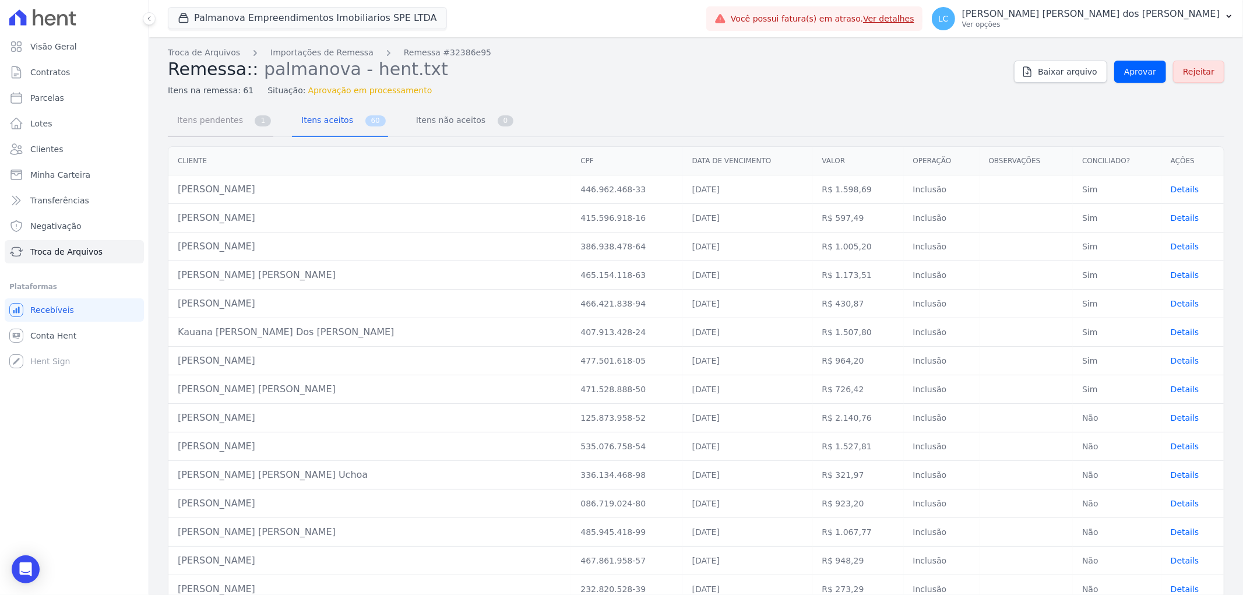
click at [218, 118] on span "Itens pendentes" at bounding box center [207, 119] width 75 height 23
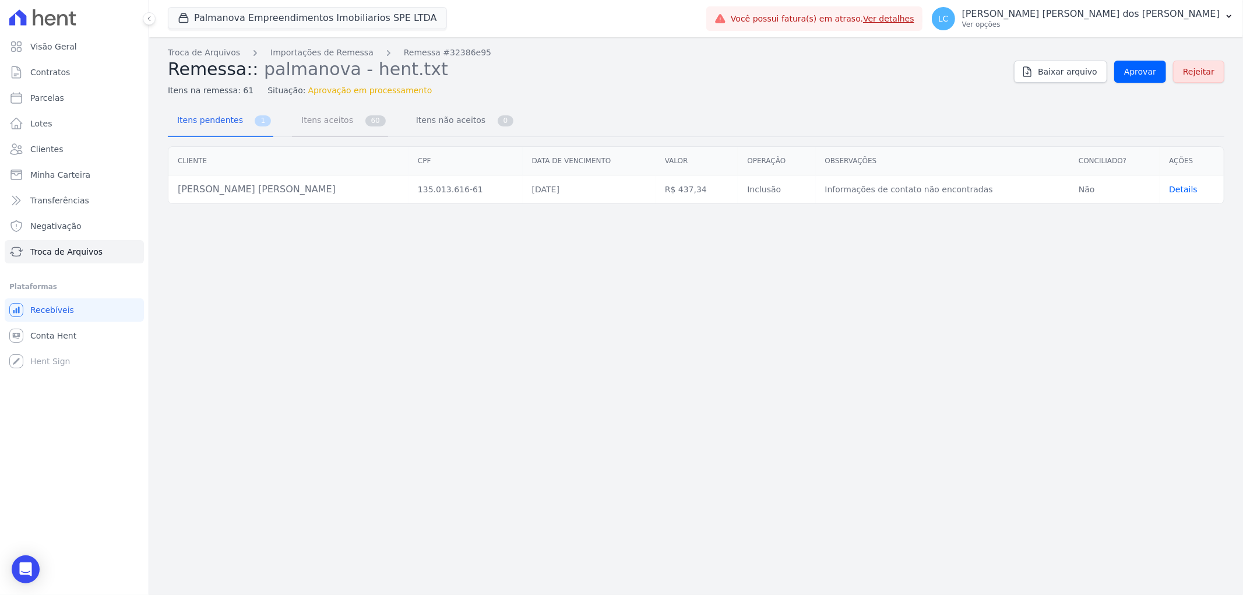
click at [313, 117] on span "Itens aceitos" at bounding box center [324, 119] width 61 height 23
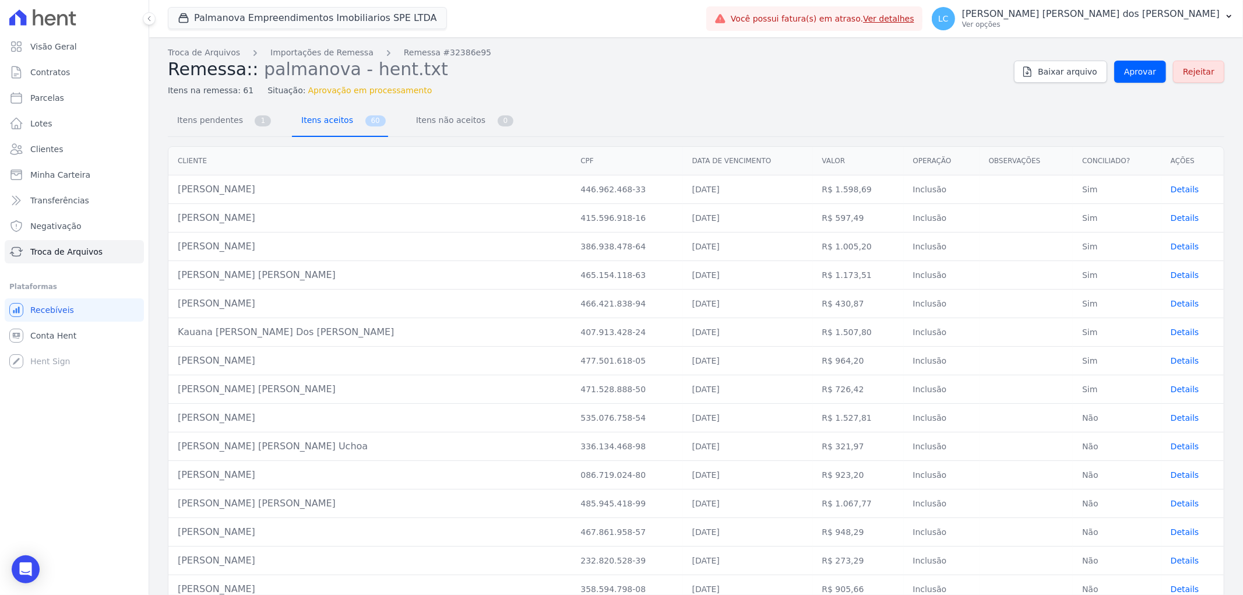
click at [325, 118] on span "Itens aceitos" at bounding box center [324, 119] width 61 height 23
click at [216, 119] on span "Itens pendentes" at bounding box center [207, 119] width 75 height 23
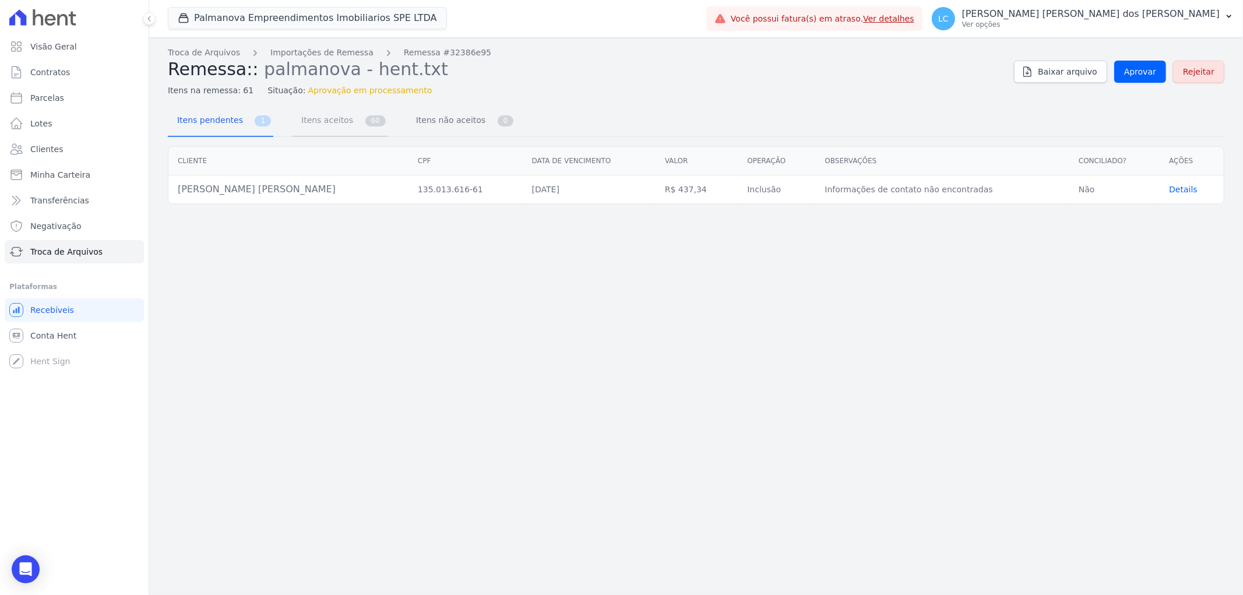
click at [307, 115] on span "Itens aceitos" at bounding box center [324, 119] width 61 height 23
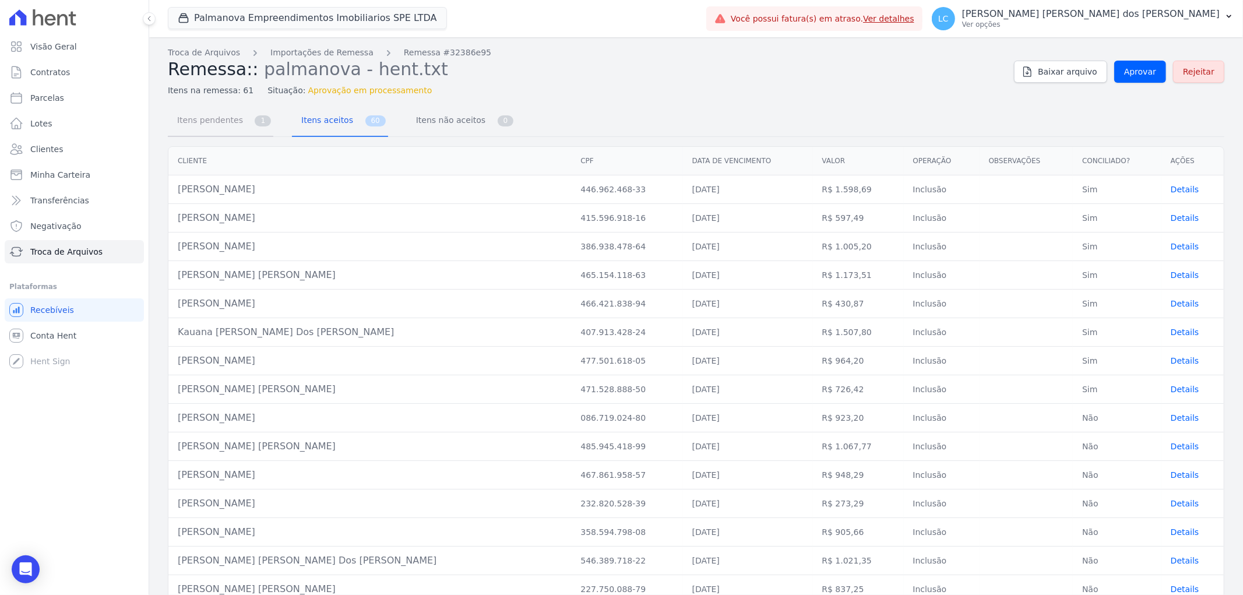
click at [194, 122] on span "Itens pendentes" at bounding box center [207, 119] width 75 height 23
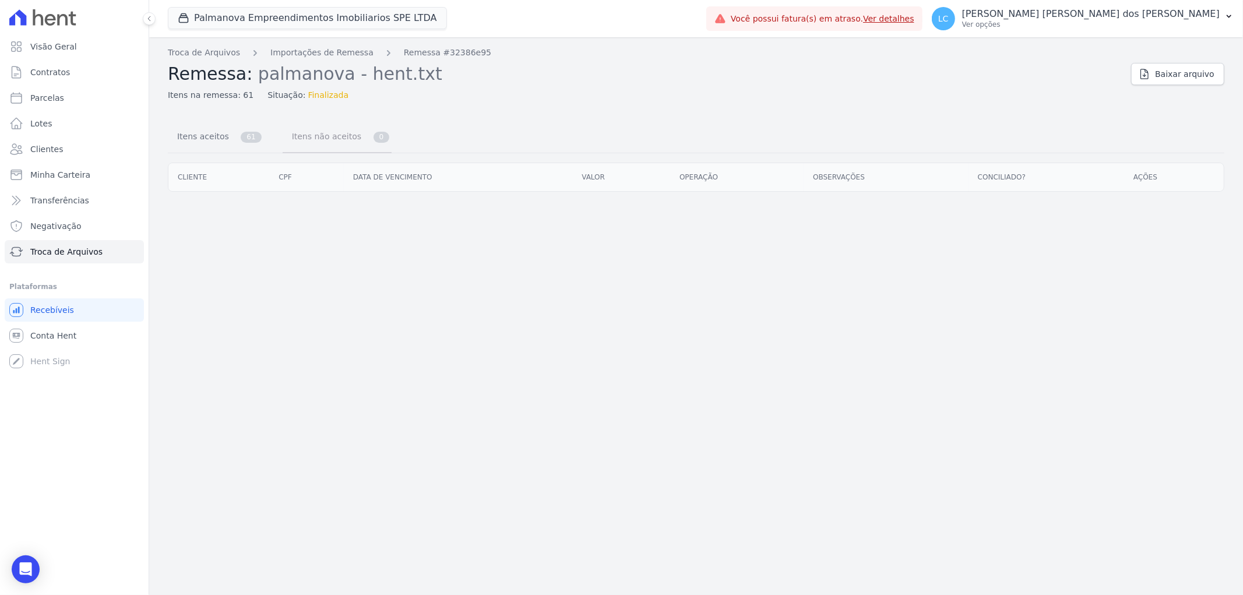
click at [311, 138] on span "Itens não aceitos" at bounding box center [324, 136] width 79 height 23
click at [205, 137] on span "Itens aceitos" at bounding box center [200, 136] width 61 height 23
